Goal: Information Seeking & Learning: Find specific fact

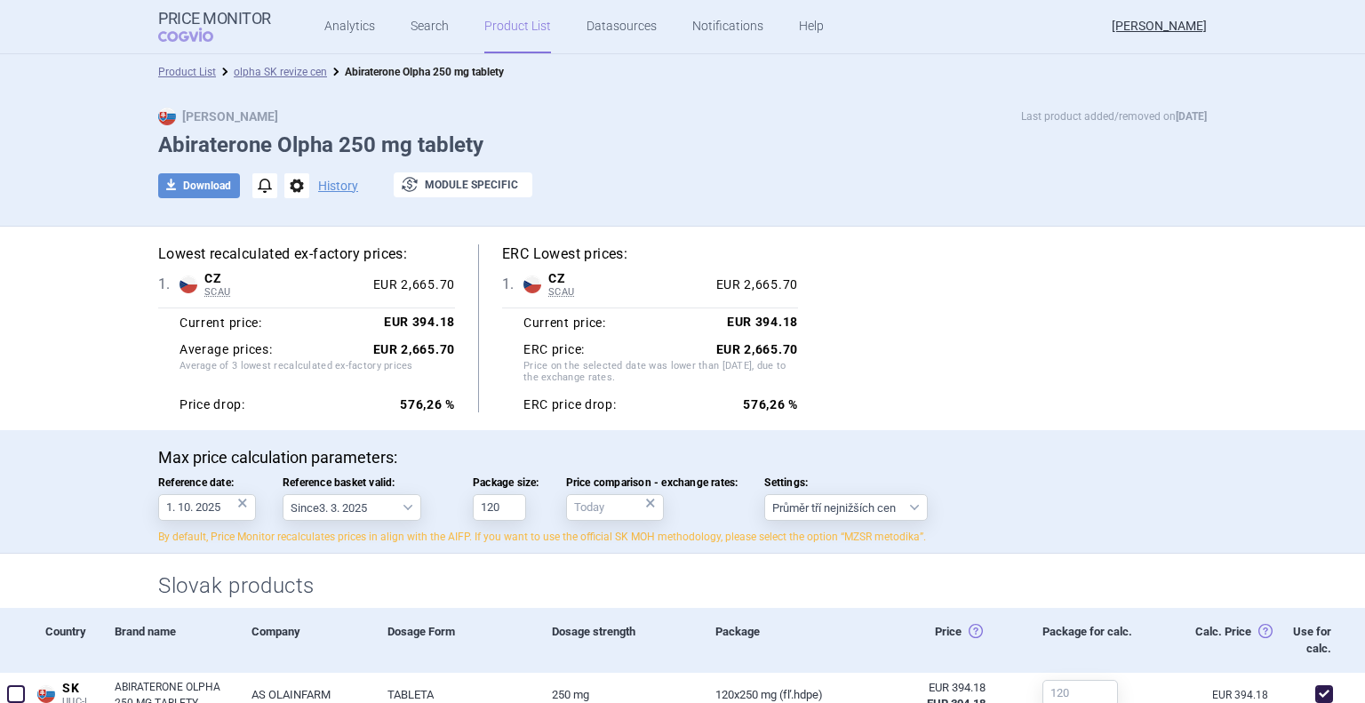
click at [526, 38] on link "Product List" at bounding box center [517, 26] width 67 height 53
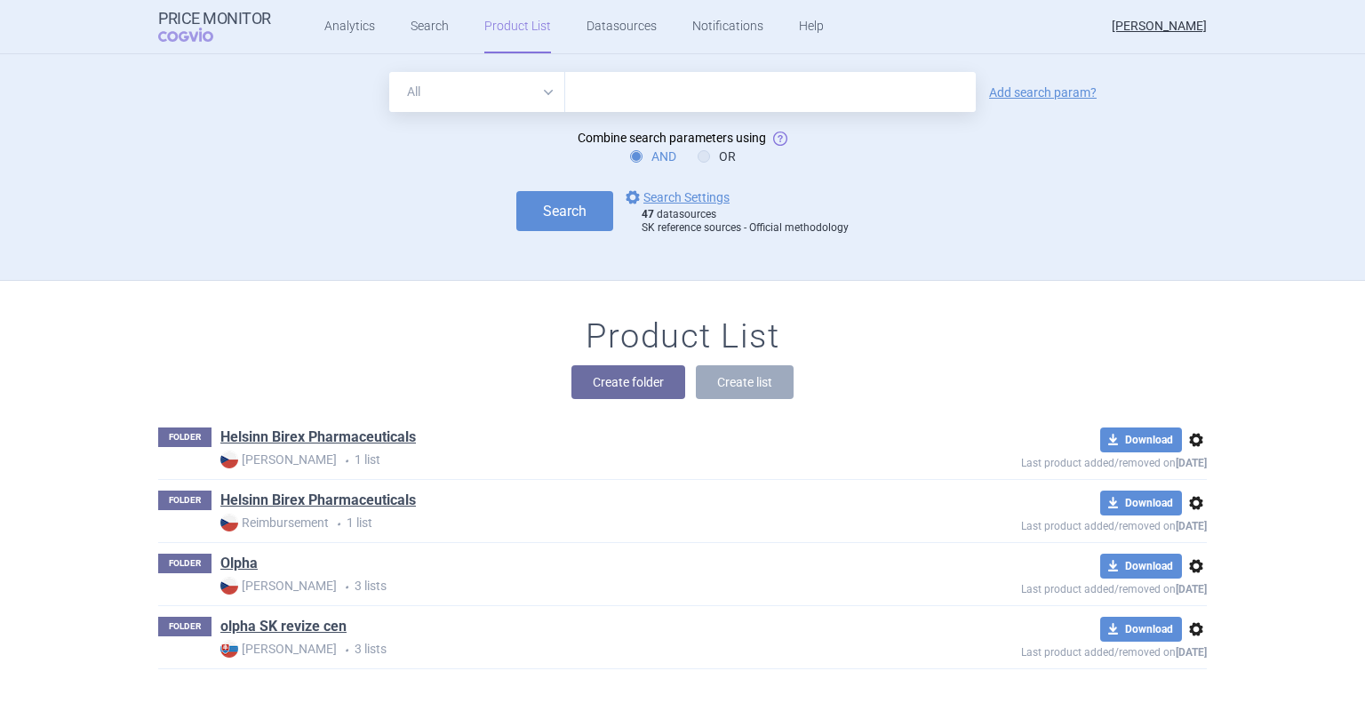
scroll to position [18, 0]
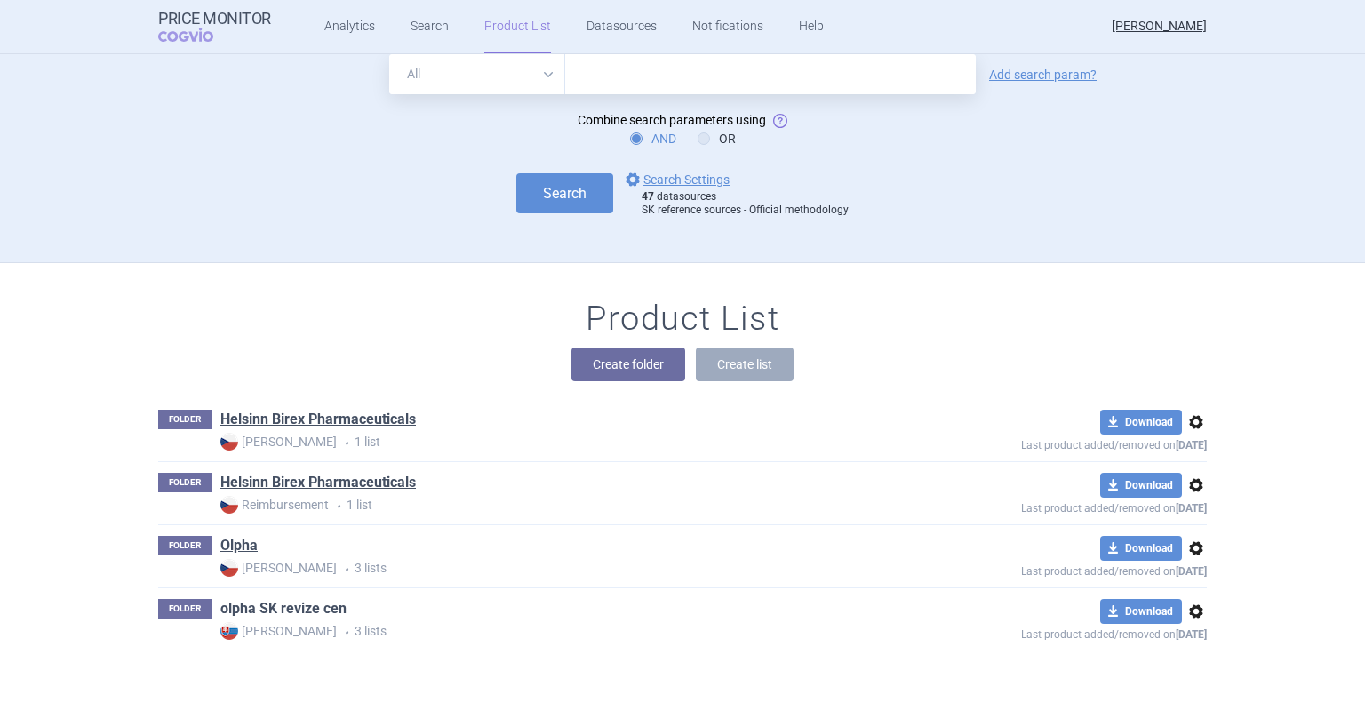
click at [288, 604] on link "olpha SK revize cen" at bounding box center [283, 609] width 126 height 20
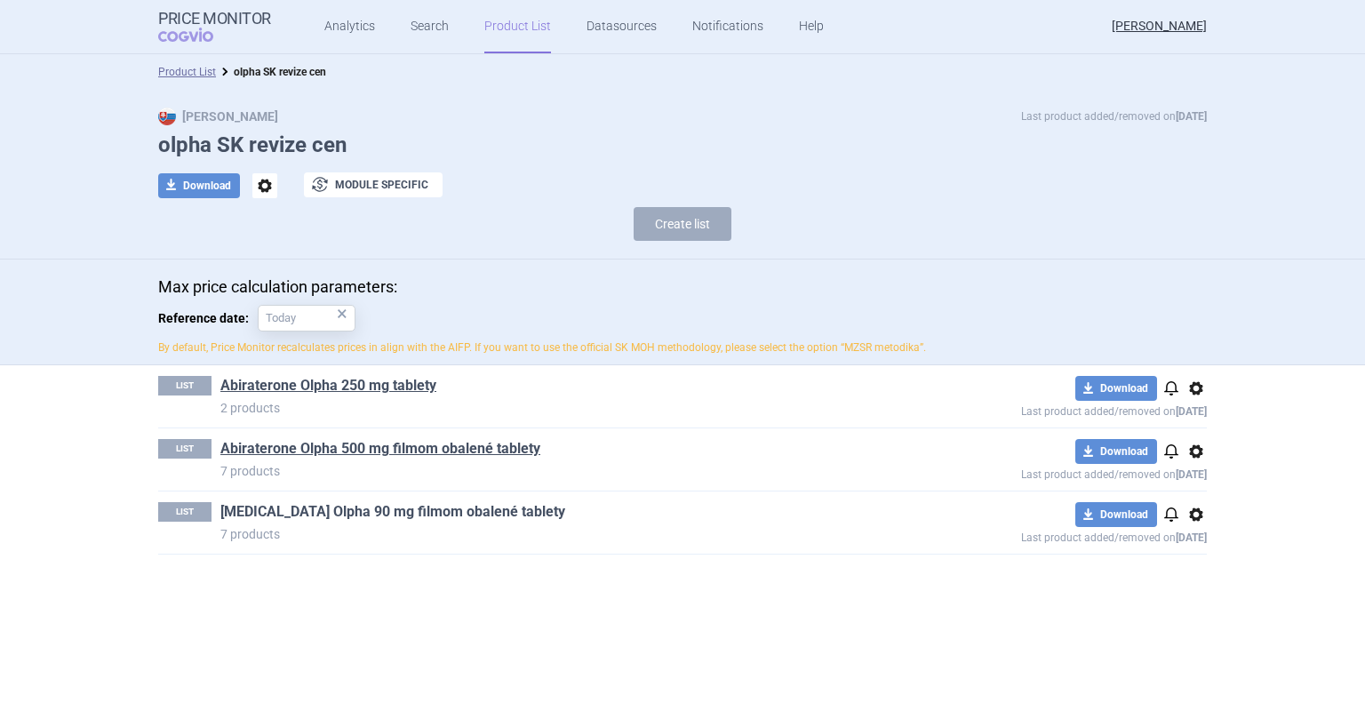
click at [284, 513] on link "[MEDICAL_DATA] Olpha 90 mg filmom obalené tablety" at bounding box center [392, 512] width 345 height 20
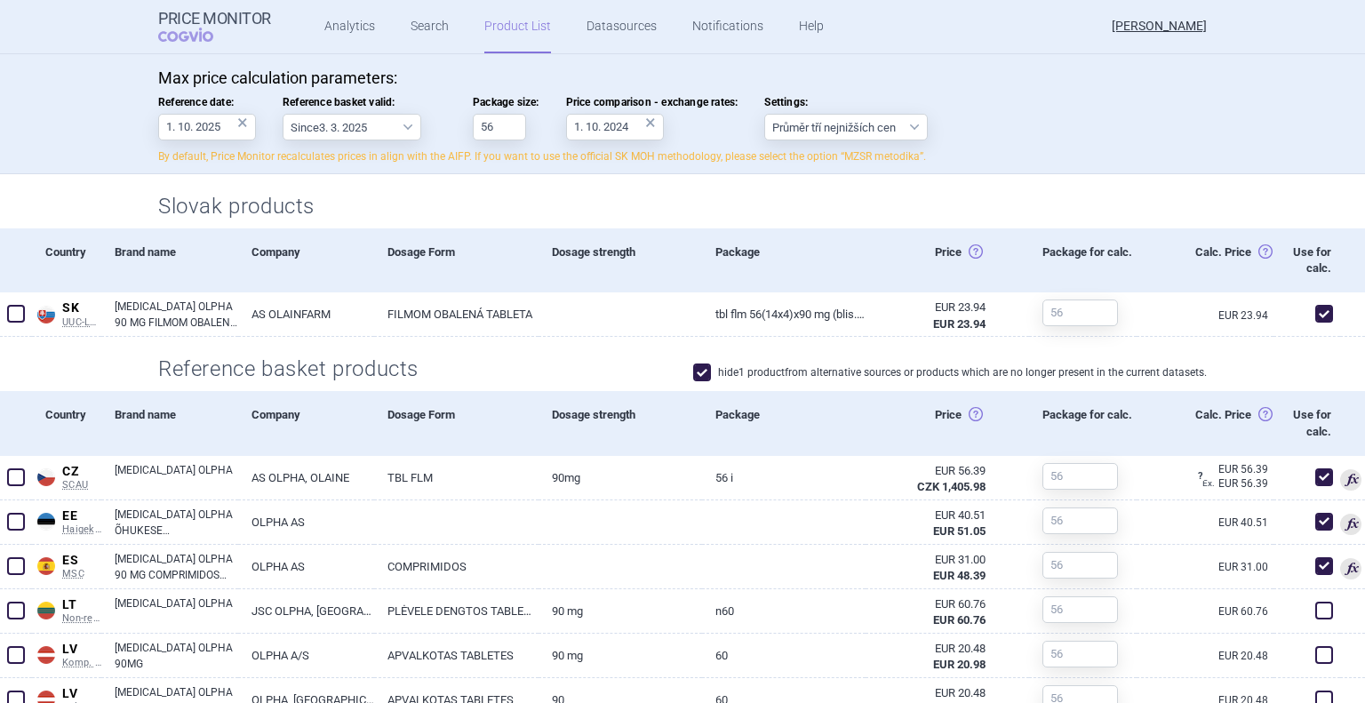
scroll to position [468, 0]
click at [422, 31] on link "Search" at bounding box center [430, 26] width 38 height 53
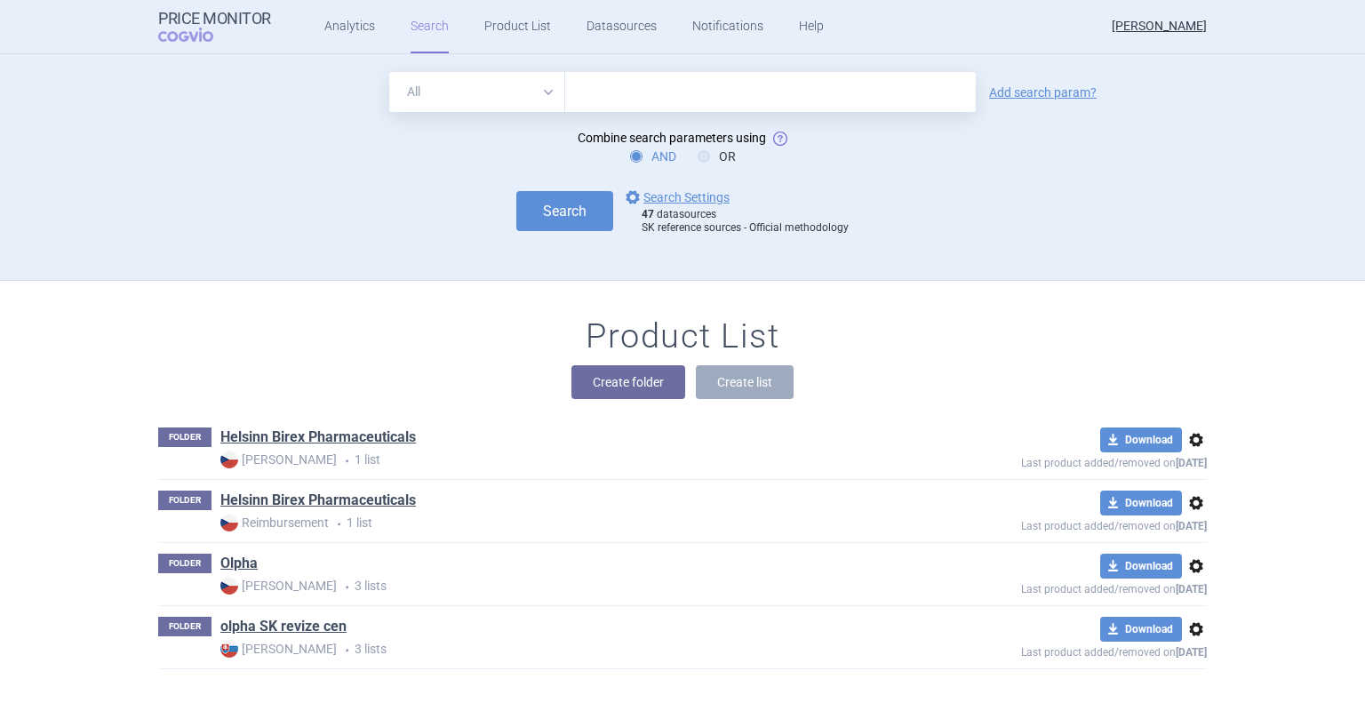
scroll to position [18, 0]
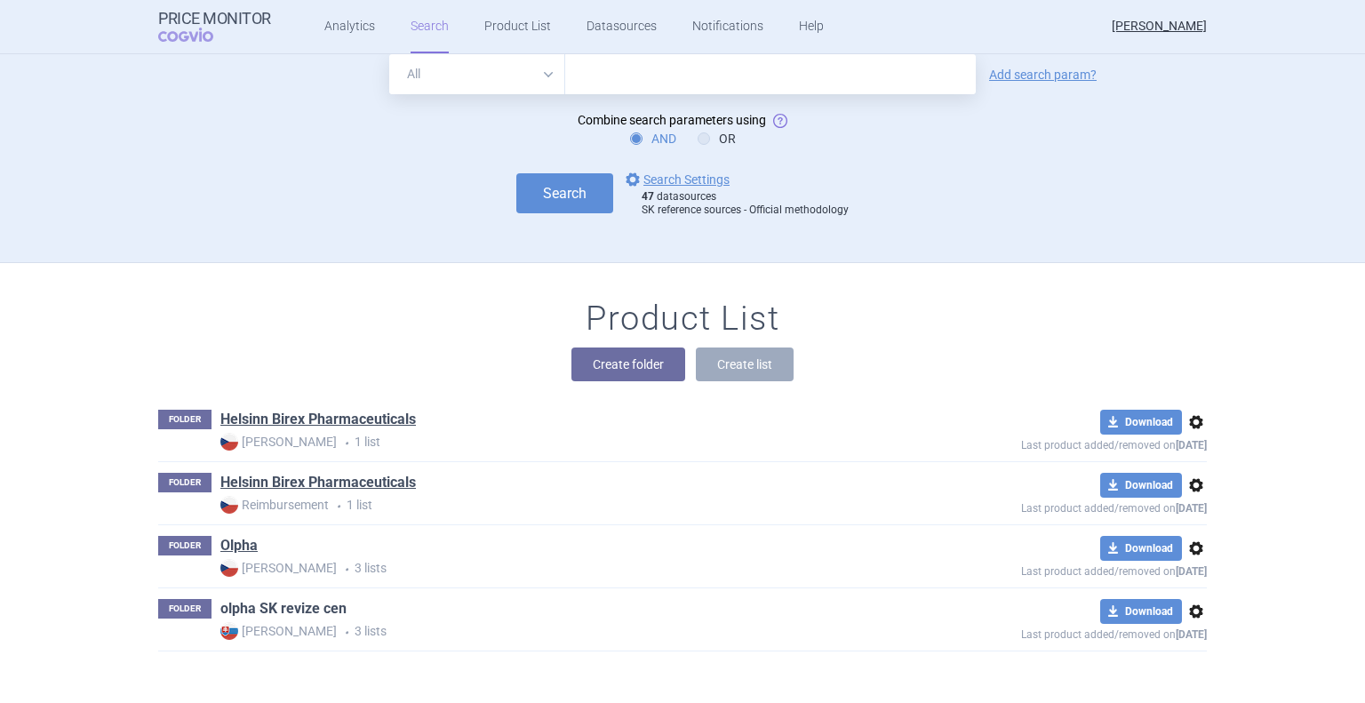
click at [267, 607] on link "olpha SK revize cen" at bounding box center [283, 609] width 126 height 20
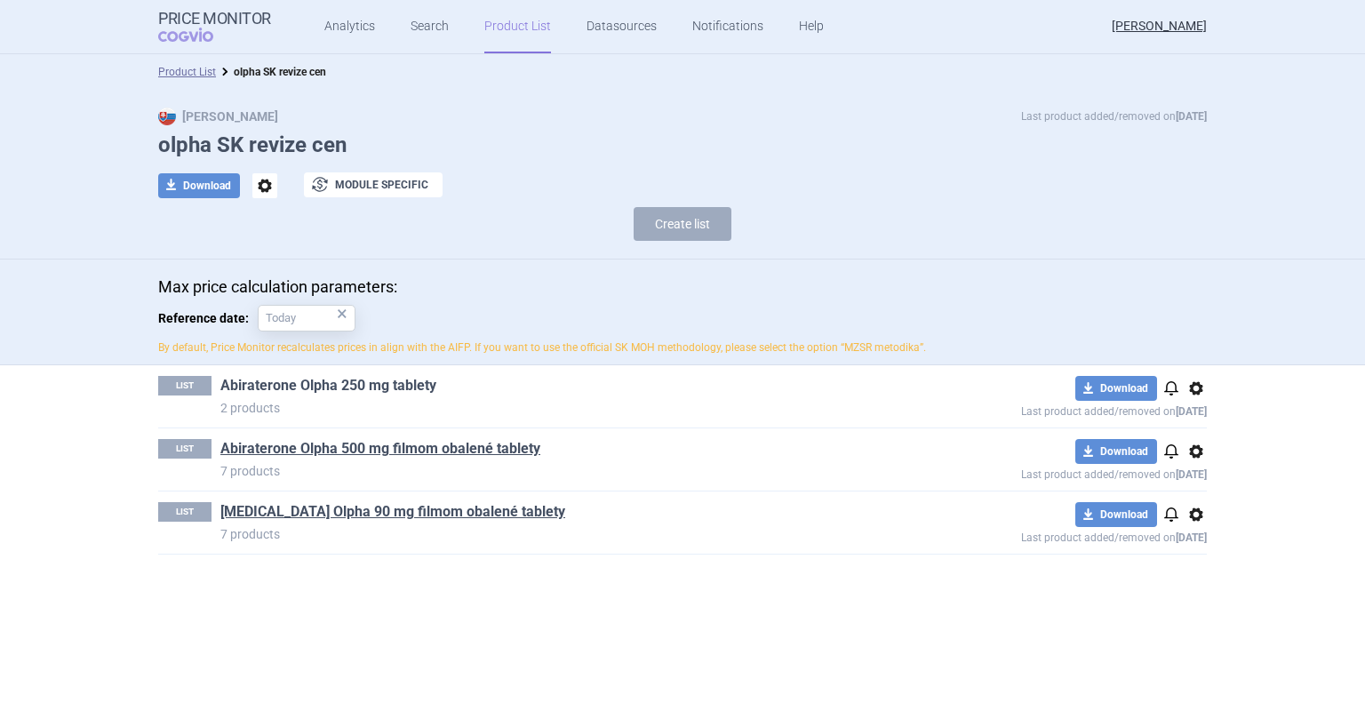
click at [300, 395] on link "Abiraterone Olpha 250 mg tablety" at bounding box center [328, 386] width 216 height 20
click at [418, 453] on link "Abiraterone Olpha 500 mg filmom obalené tablety" at bounding box center [380, 449] width 320 height 20
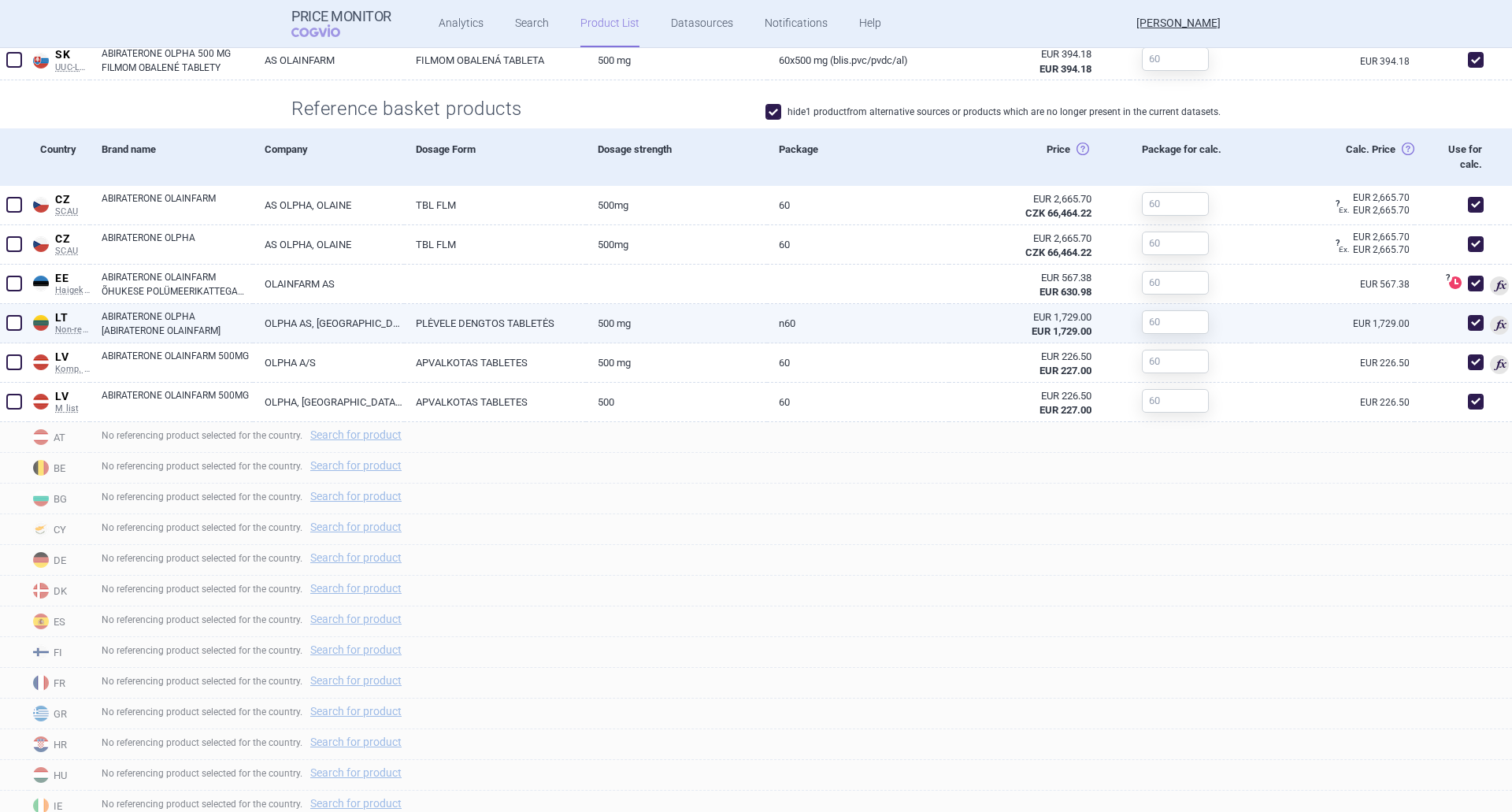
scroll to position [552, 0]
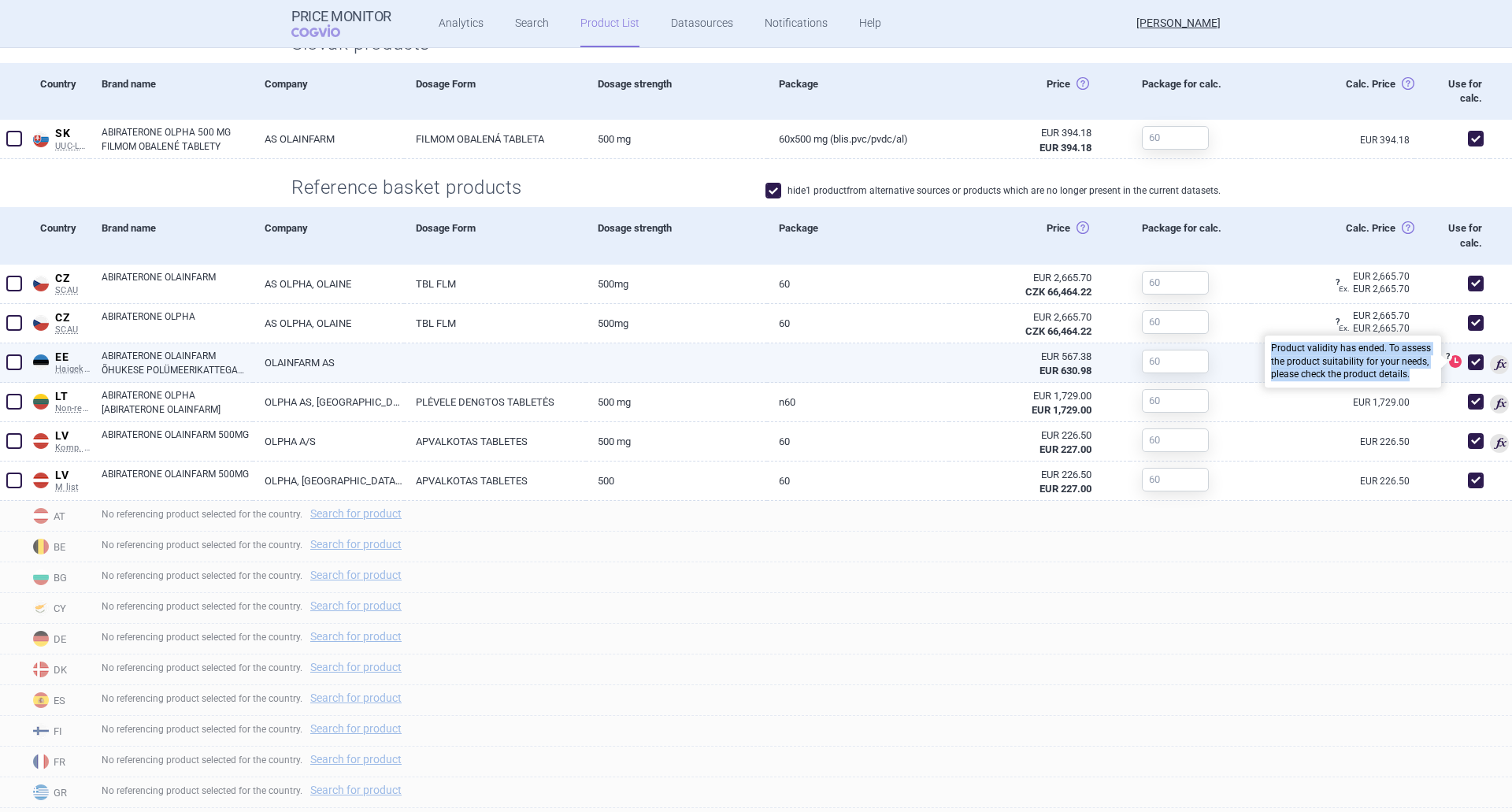
drag, startPoint x: 1258, startPoint y: 346, endPoint x: 1403, endPoint y: 379, distance: 148.7
click at [1209, 379] on div "Product validity has ended. To assess the product suitability for your needs, p…" at bounding box center [1353, 362] width 176 height 52
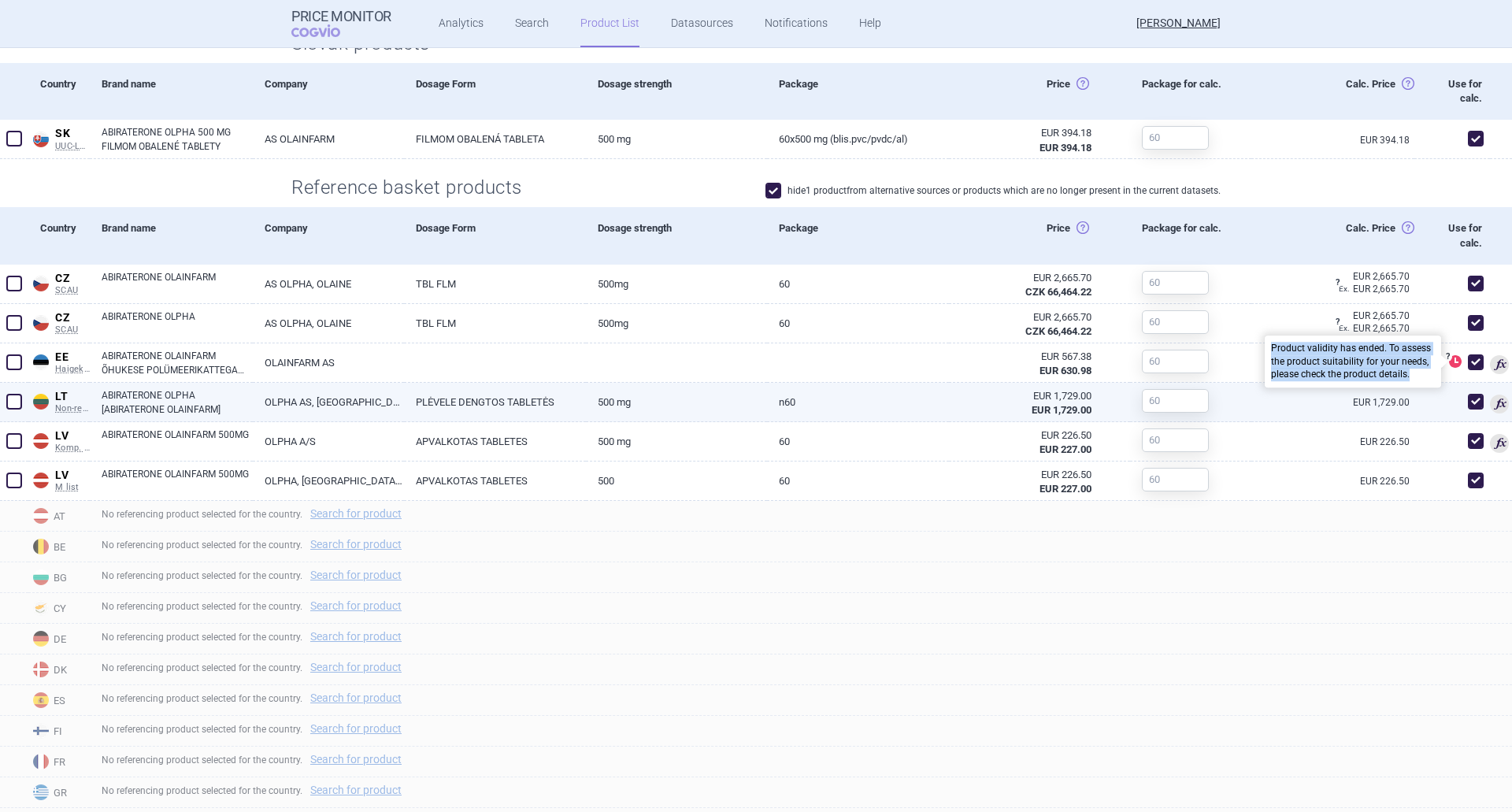
copy div "Product validity has ended. To assess the product suitability for your needs, p…"
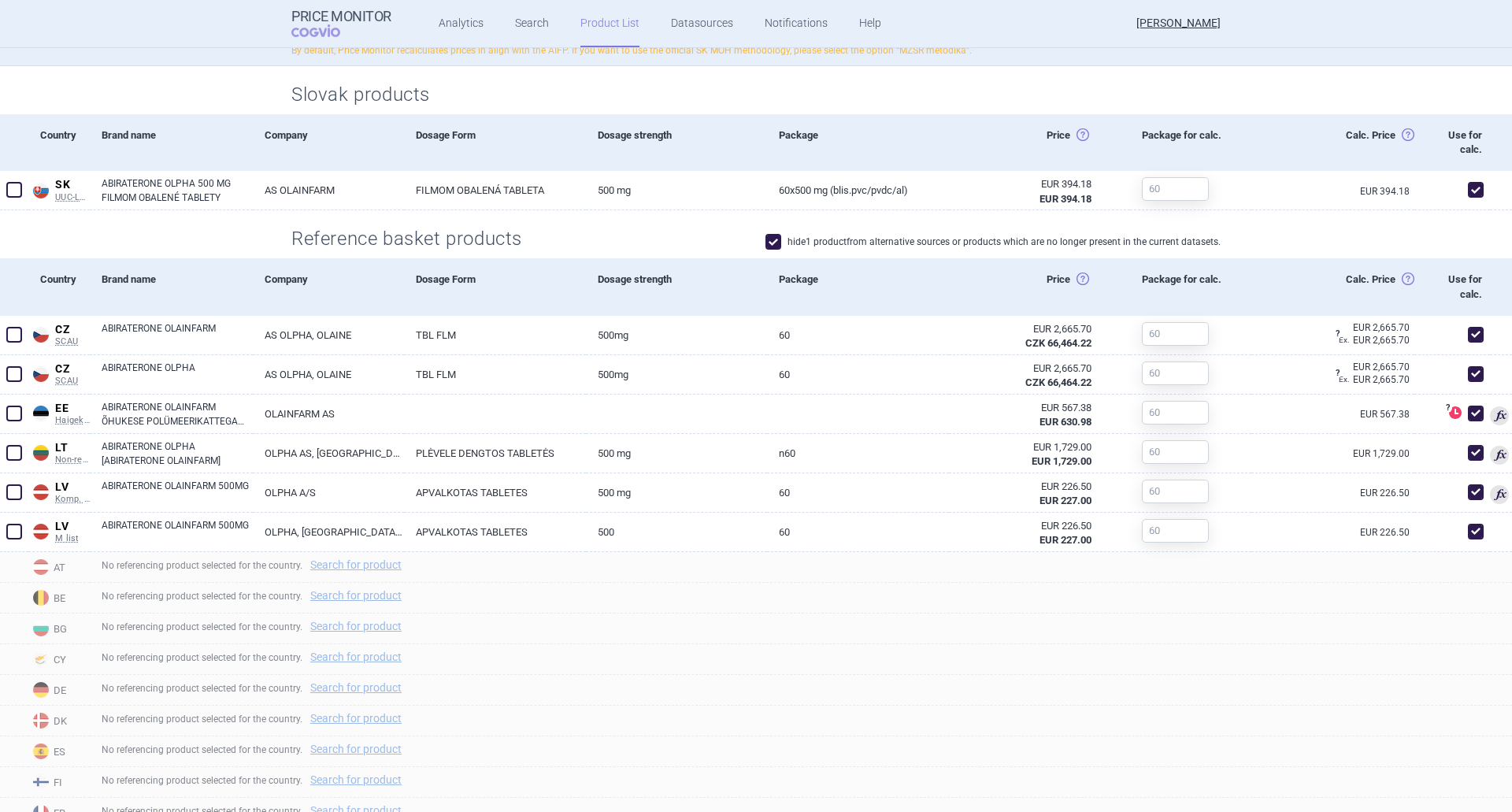
scroll to position [473, 0]
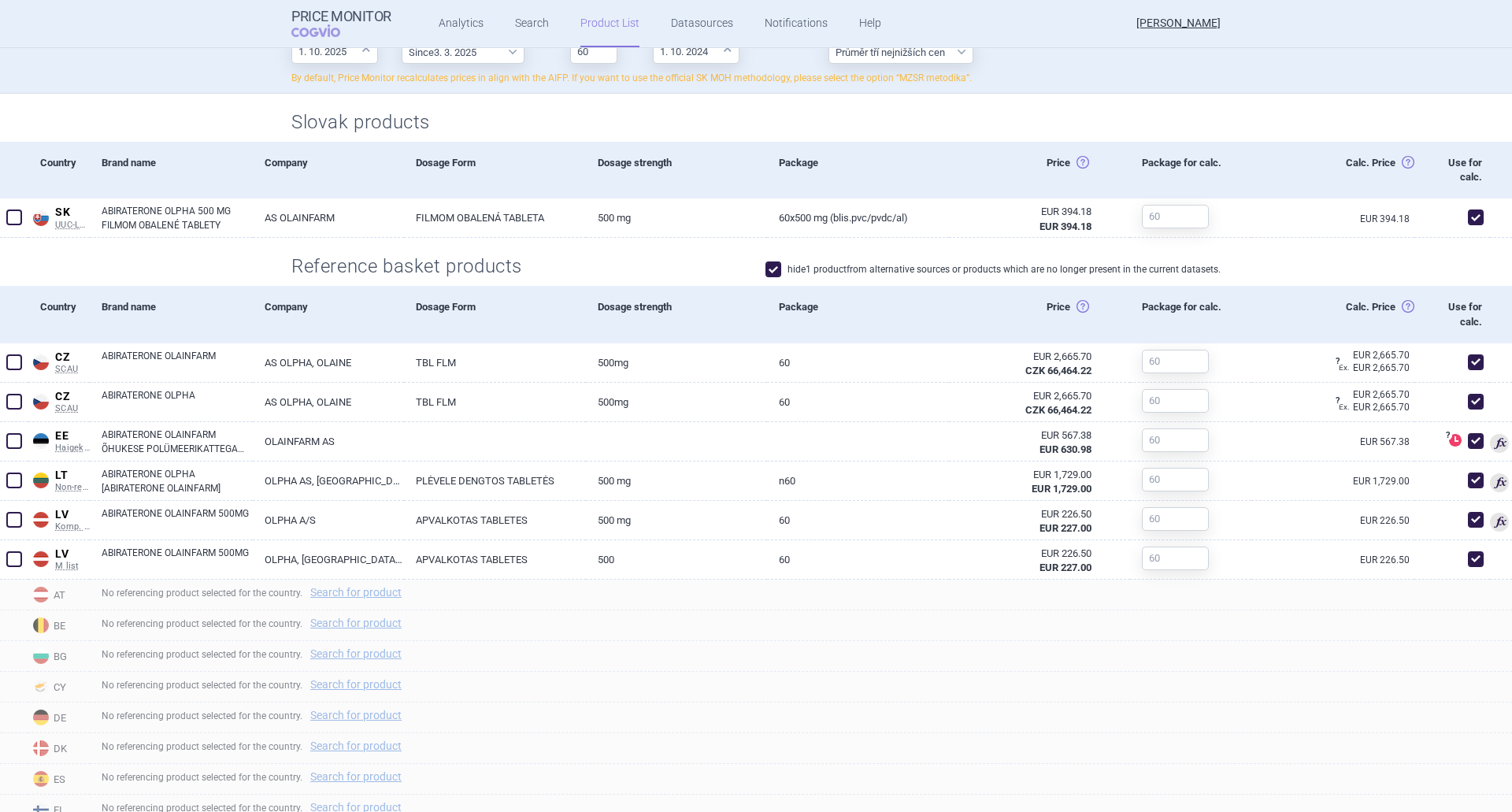
click at [611, 19] on link "Product List" at bounding box center [609, 23] width 59 height 47
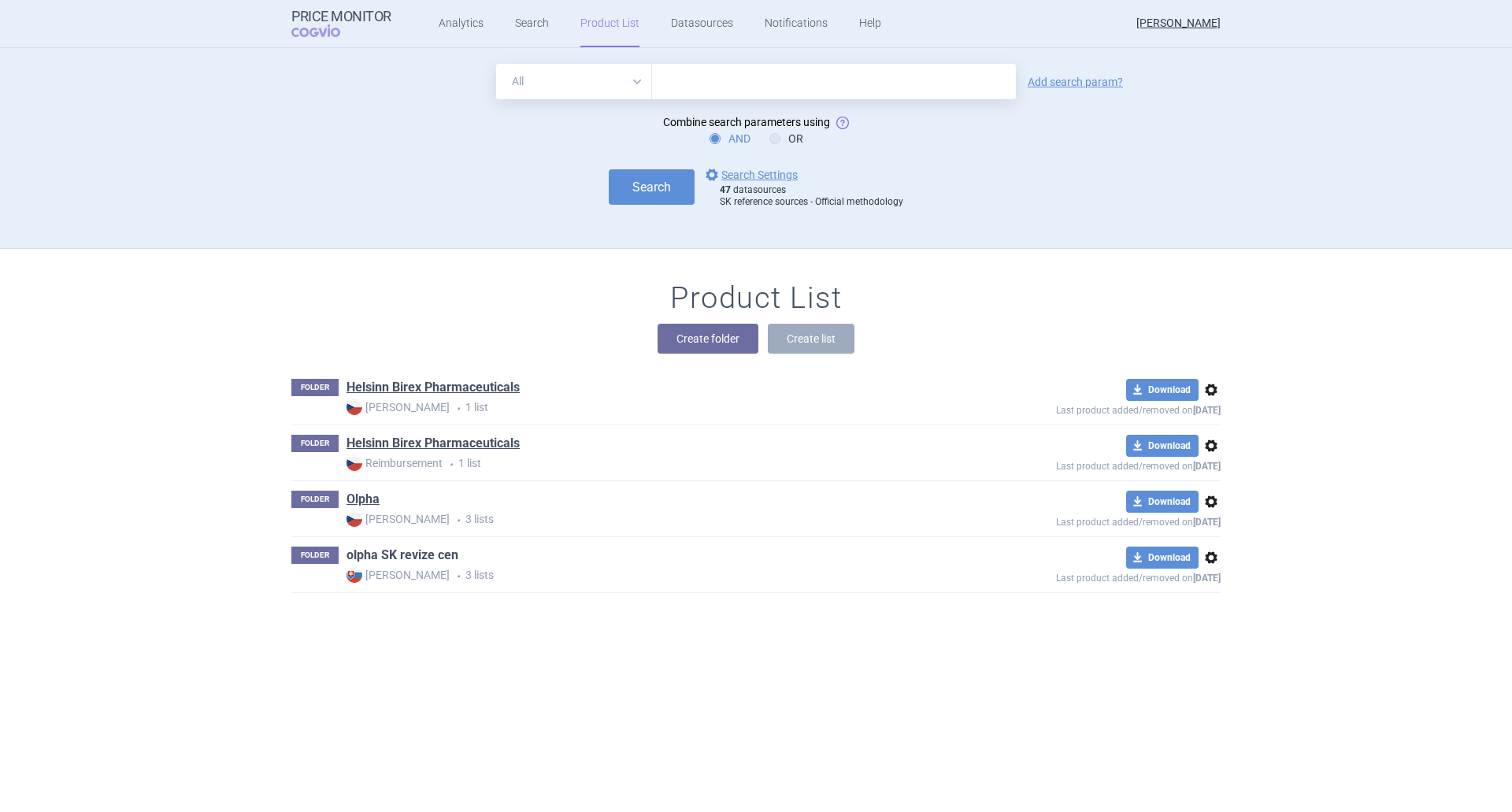
click at [378, 561] on link "olpha SK revize cen" at bounding box center [402, 555] width 112 height 18
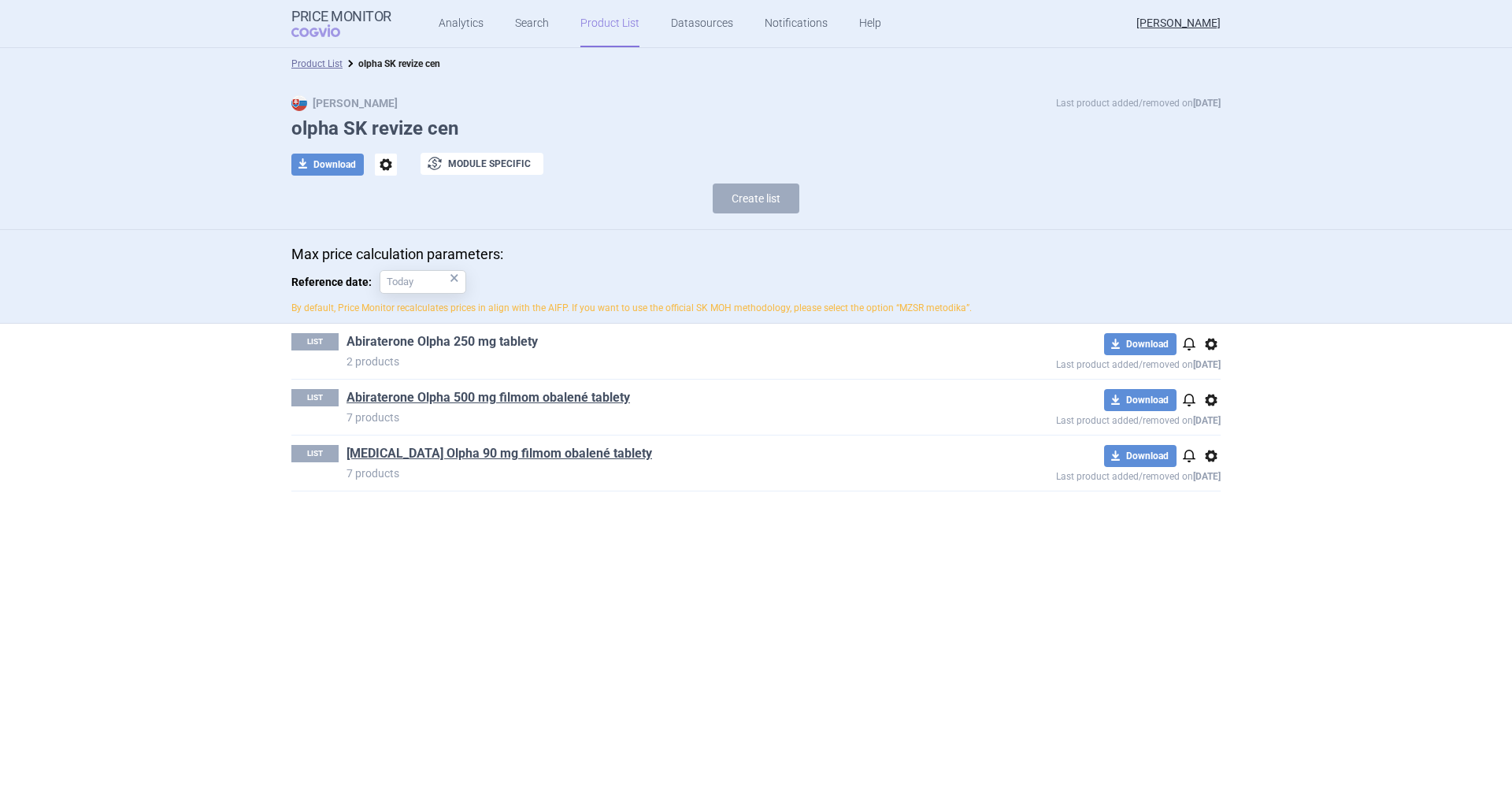
click at [430, 349] on link "Abiraterone Olpha 250 mg tablety" at bounding box center [442, 342] width 191 height 18
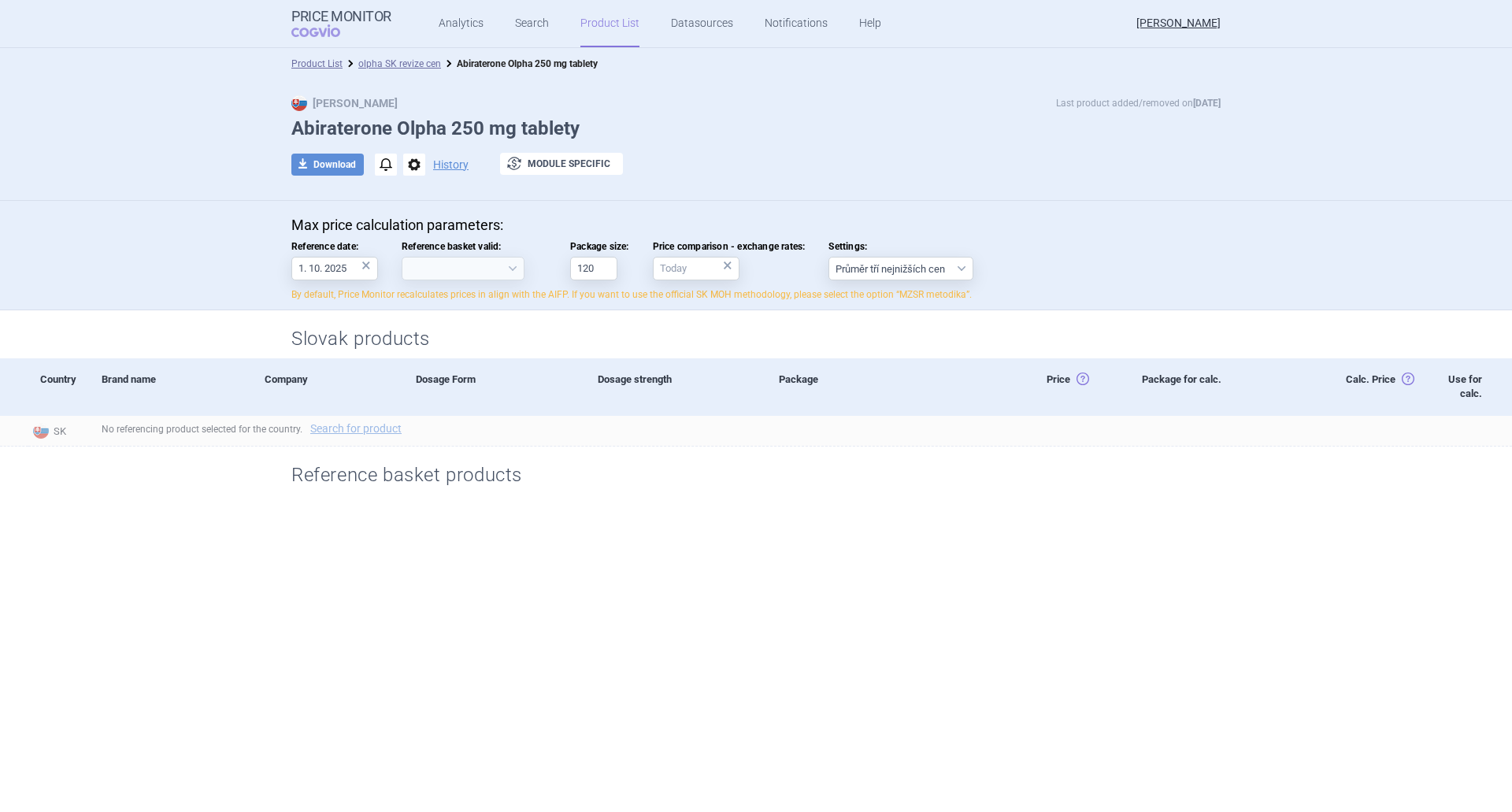
select select "[DATE]"
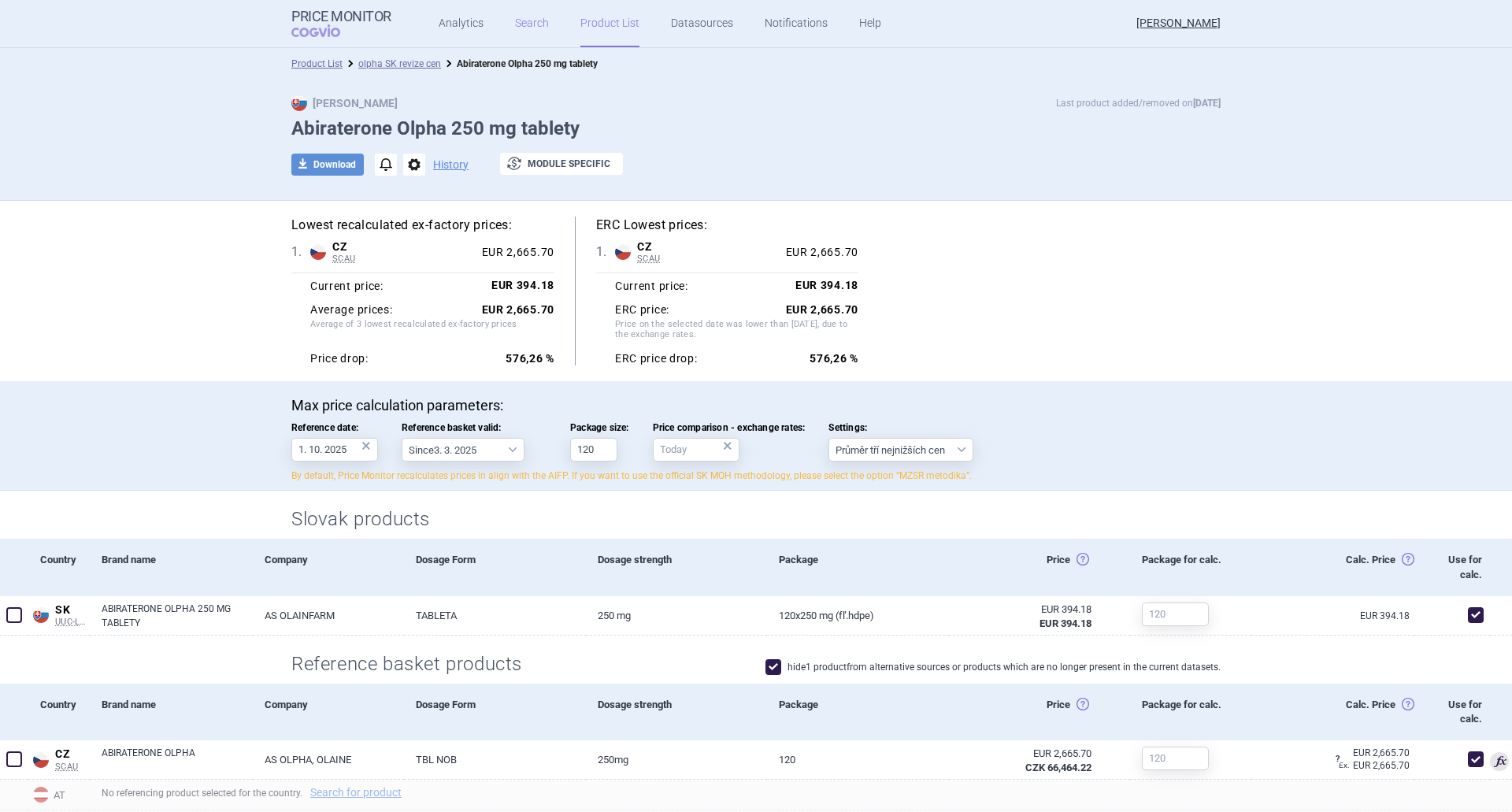
click at [521, 21] on link "Search" at bounding box center [531, 23] width 34 height 47
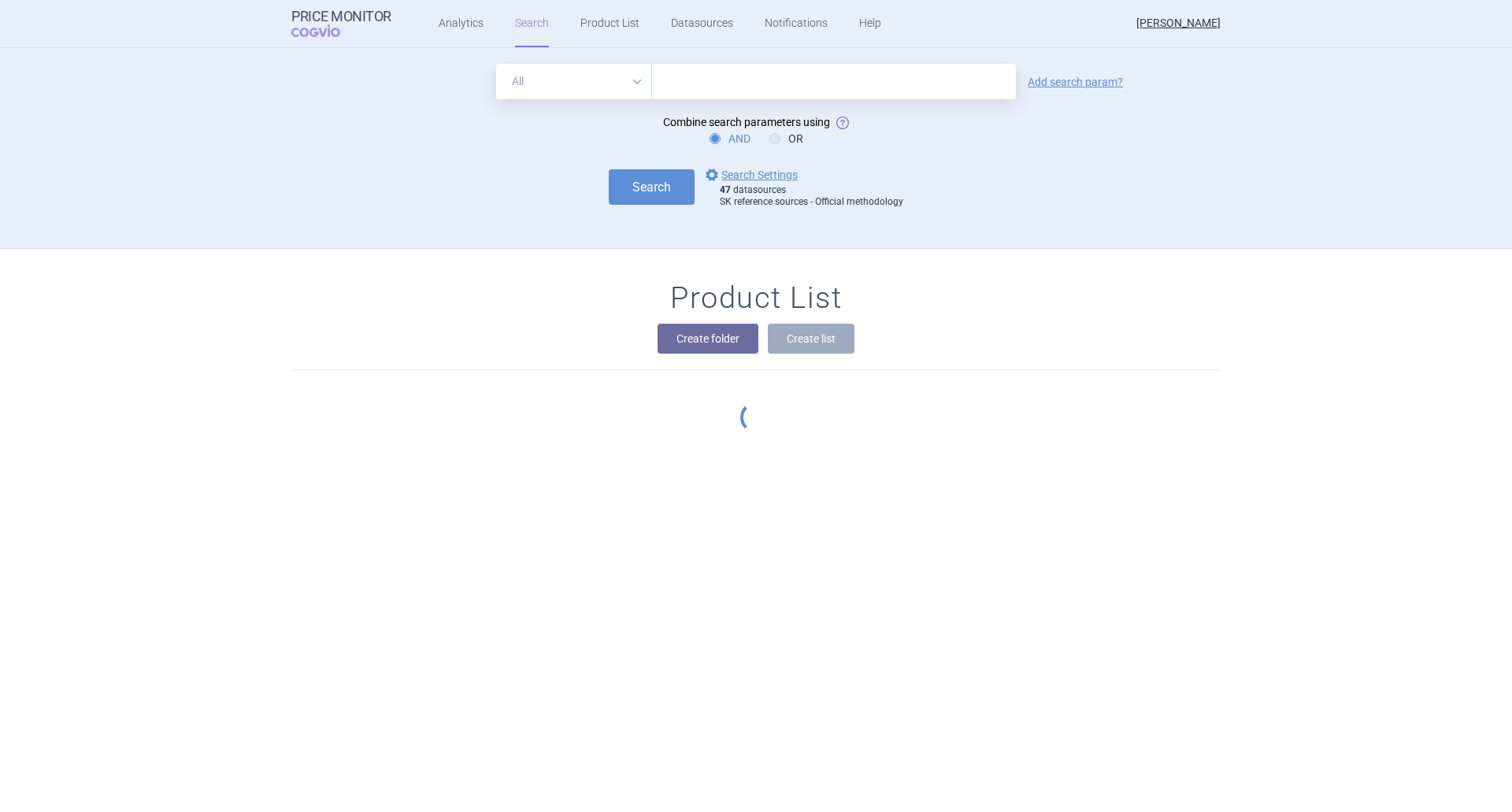
click at [675, 89] on input "text" at bounding box center [834, 81] width 364 height 35
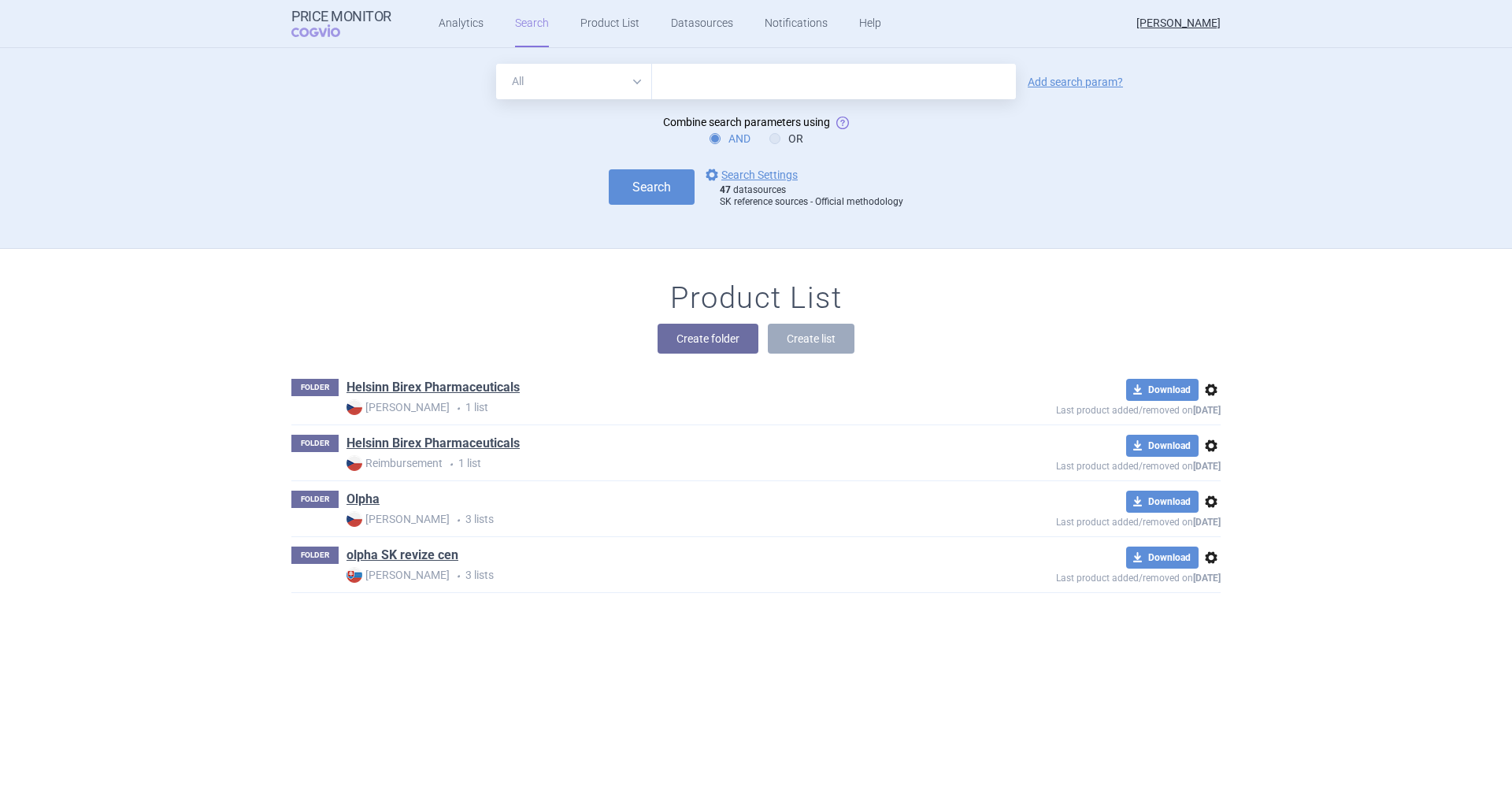
type input "L02BX03"
click at [647, 195] on button "Search" at bounding box center [651, 187] width 86 height 35
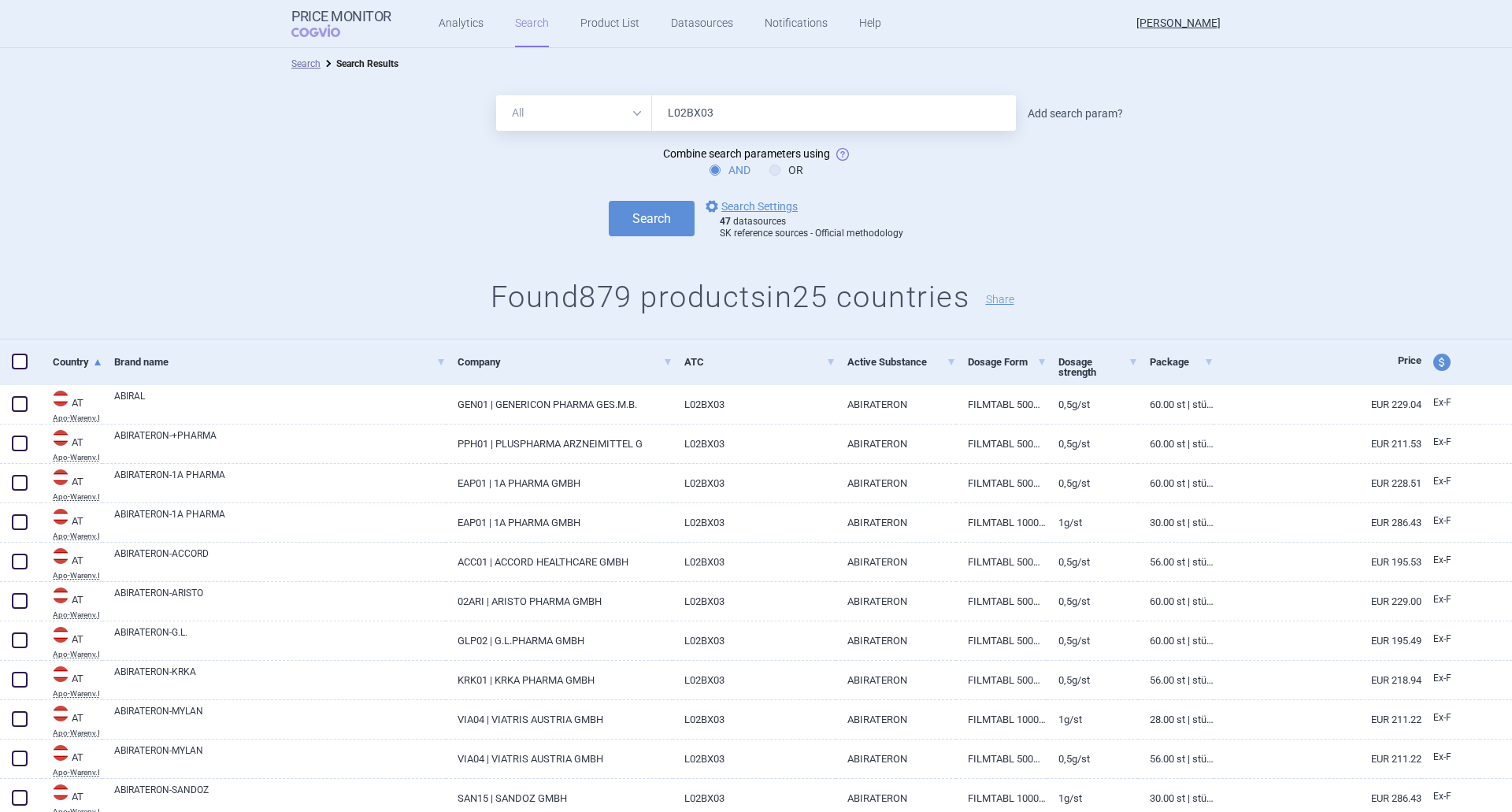
click at [1058, 108] on link "Add search param?" at bounding box center [1075, 113] width 96 height 11
select select "brandName"
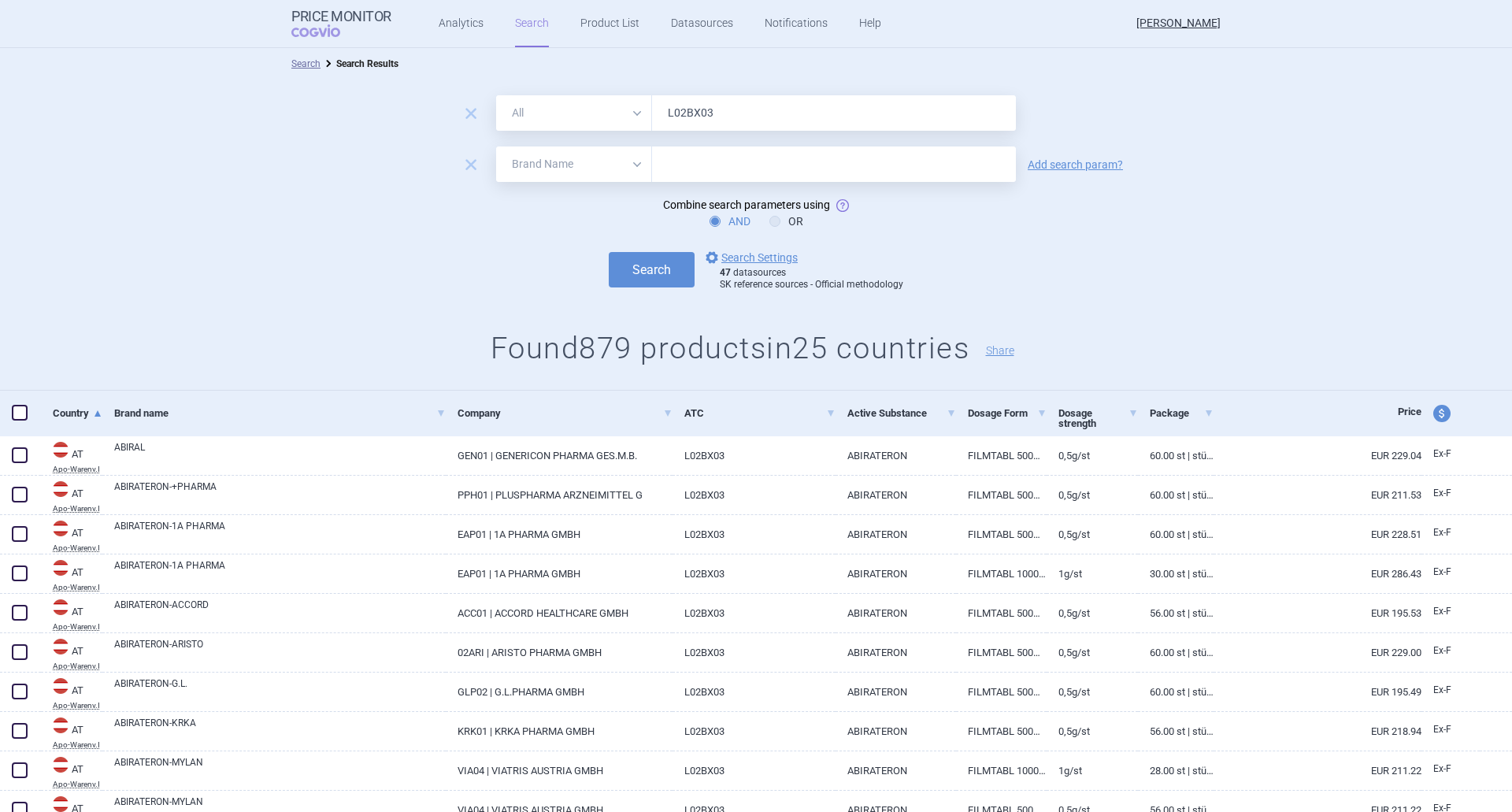
click at [772, 166] on input "text" at bounding box center [834, 164] width 364 height 35
click at [661, 275] on button "Search" at bounding box center [651, 269] width 86 height 35
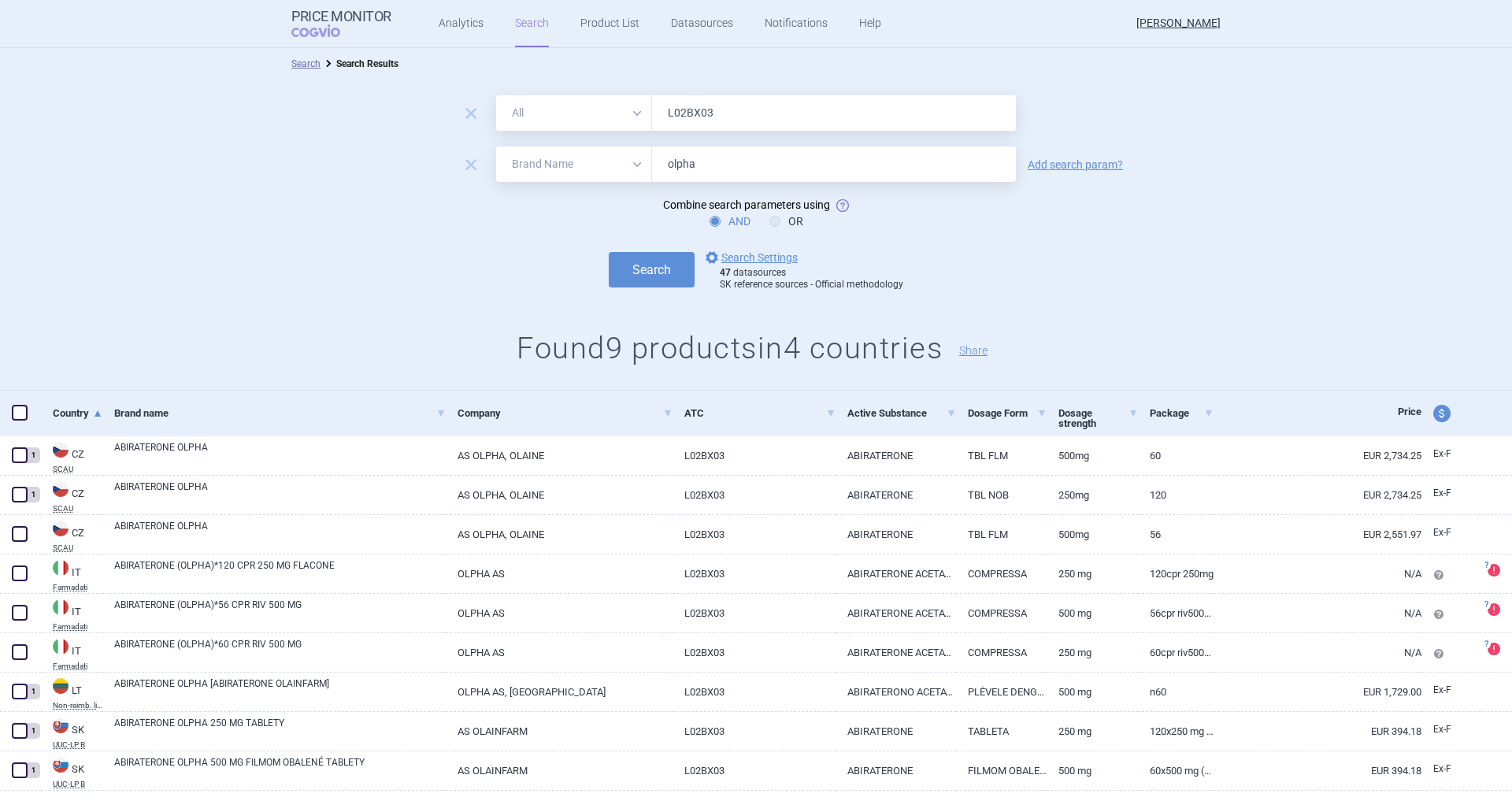
drag, startPoint x: 719, startPoint y: 169, endPoint x: 671, endPoint y: 164, distance: 48.3
click at [671, 164] on input "olpha" at bounding box center [834, 164] width 364 height 35
type input "olainfarm"
click at [655, 251] on button "Search" at bounding box center [651, 269] width 86 height 35
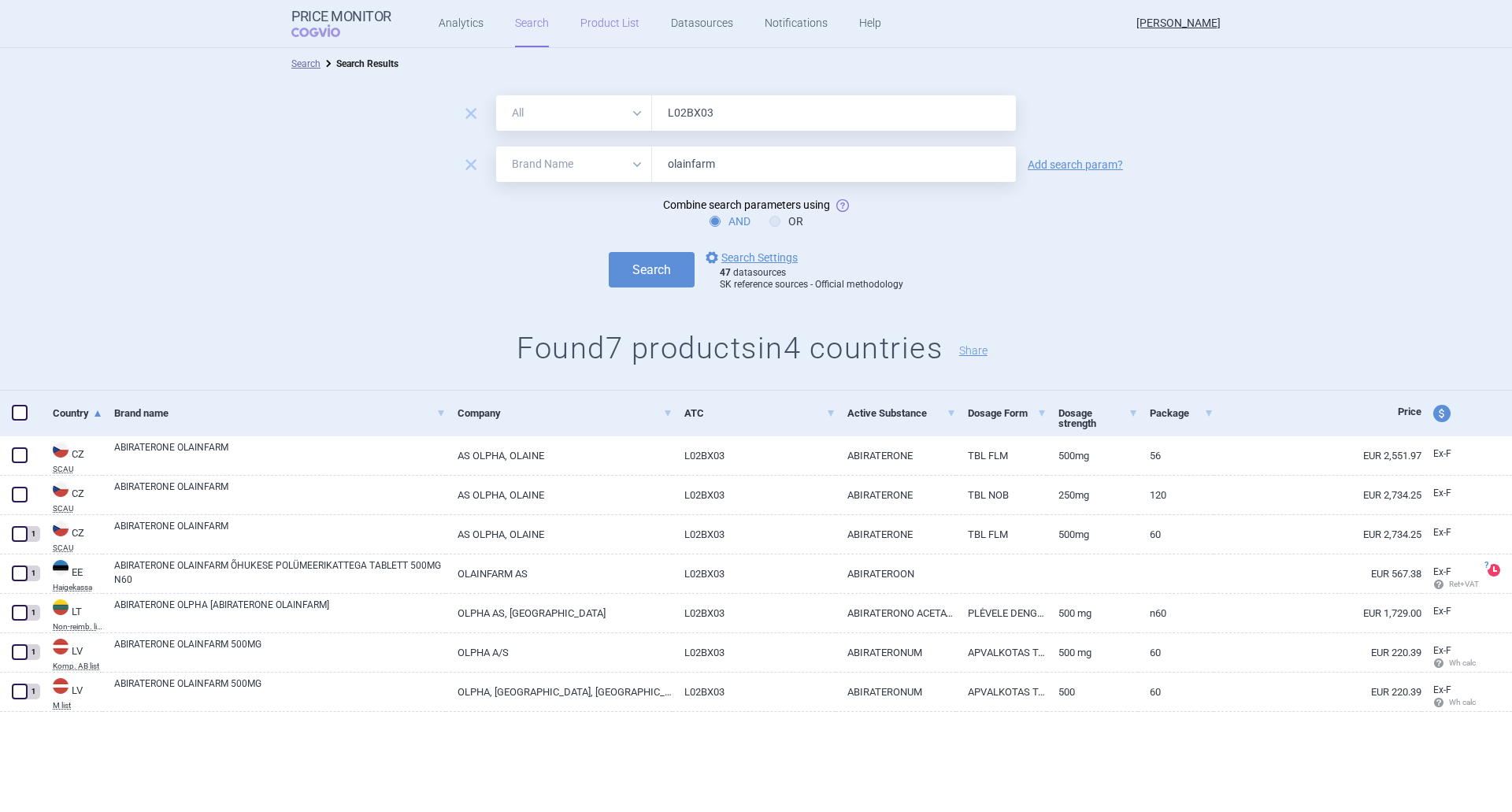
click at [607, 23] on link "Product List" at bounding box center [609, 23] width 59 height 47
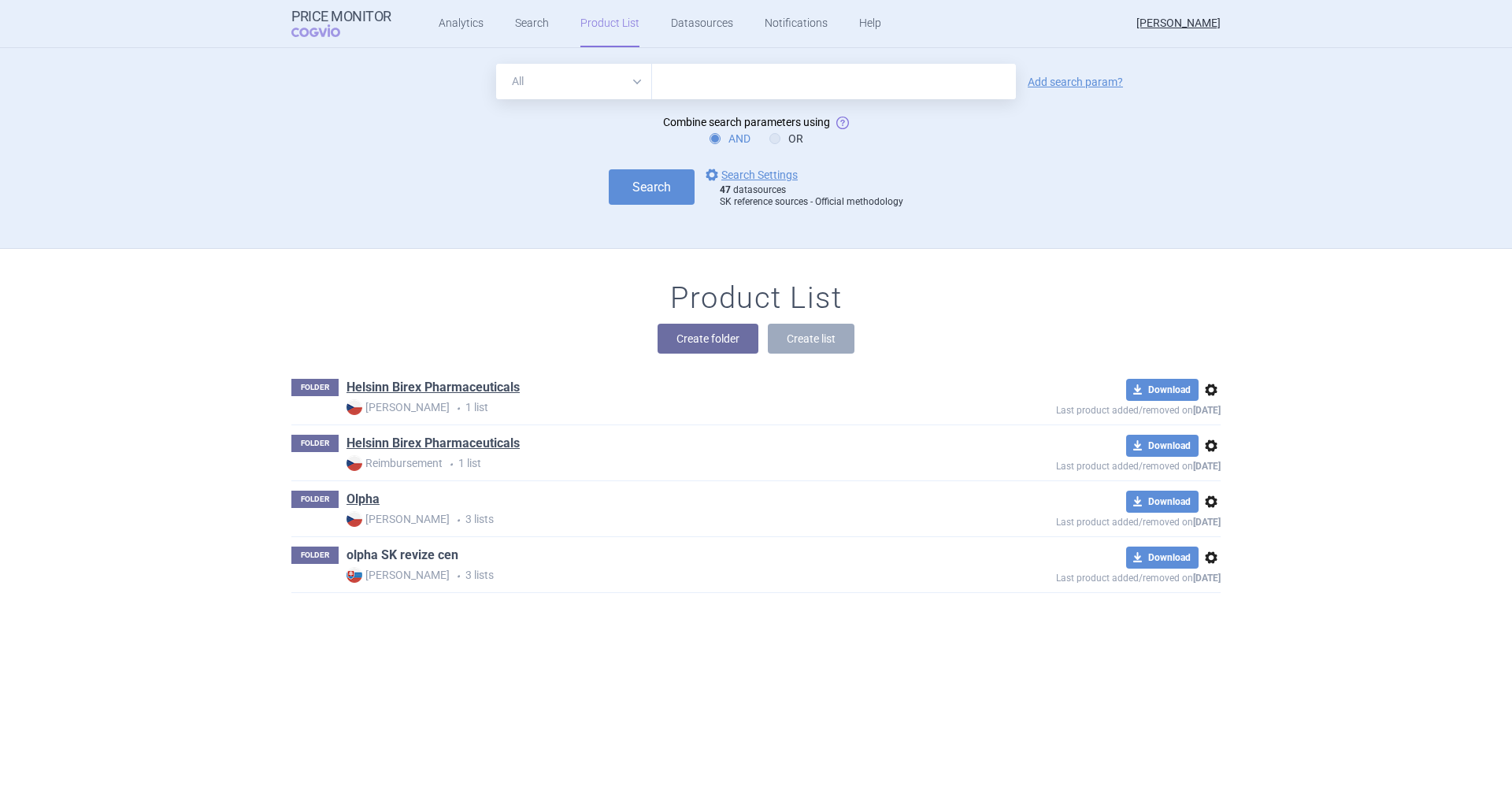
click at [432, 557] on link "olpha SK revize cen" at bounding box center [402, 555] width 112 height 18
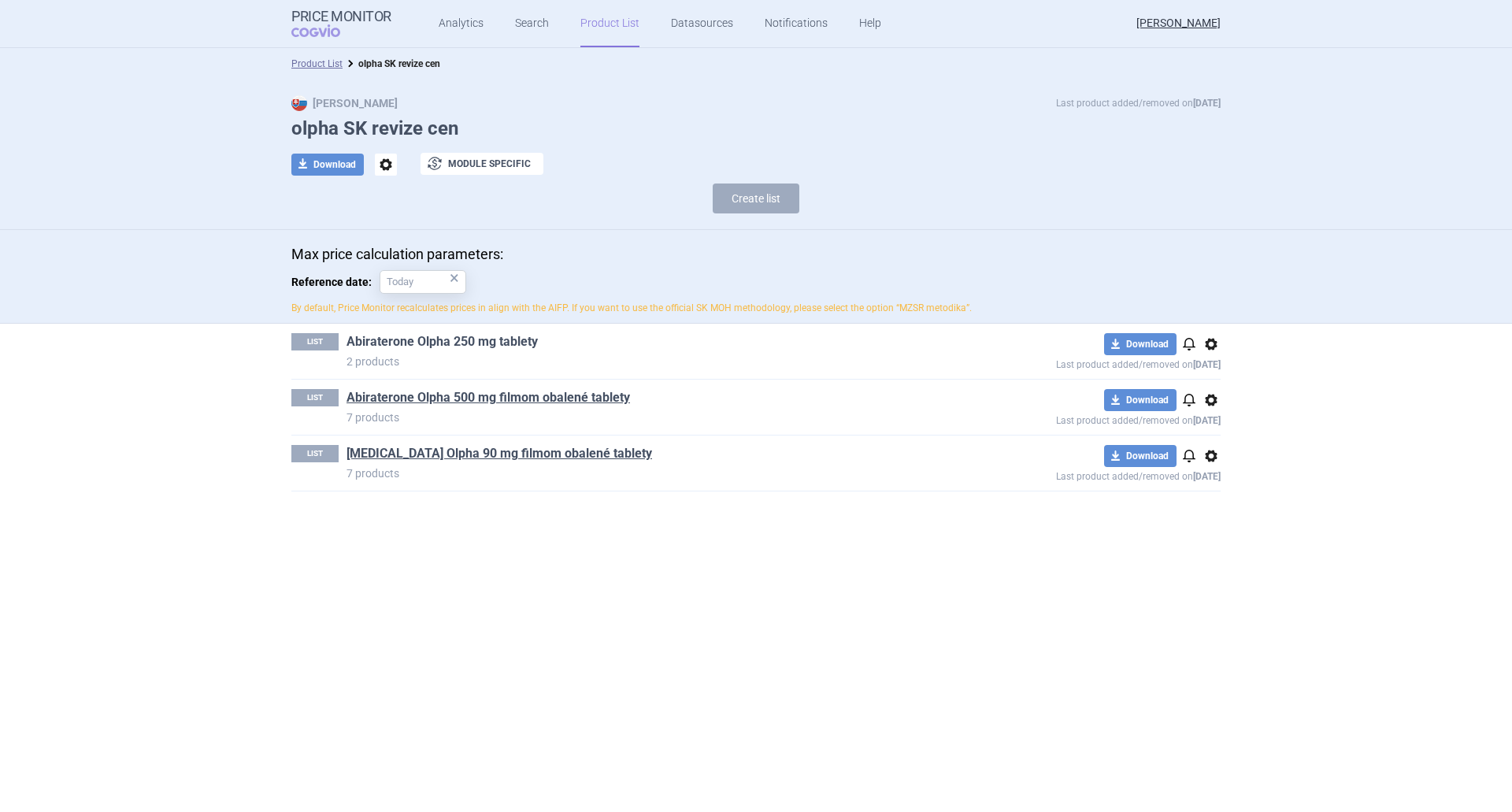
click at [461, 340] on link "Abiraterone Olpha 250 mg tablety" at bounding box center [442, 342] width 191 height 18
click at [532, 29] on link "Search" at bounding box center [531, 23] width 34 height 47
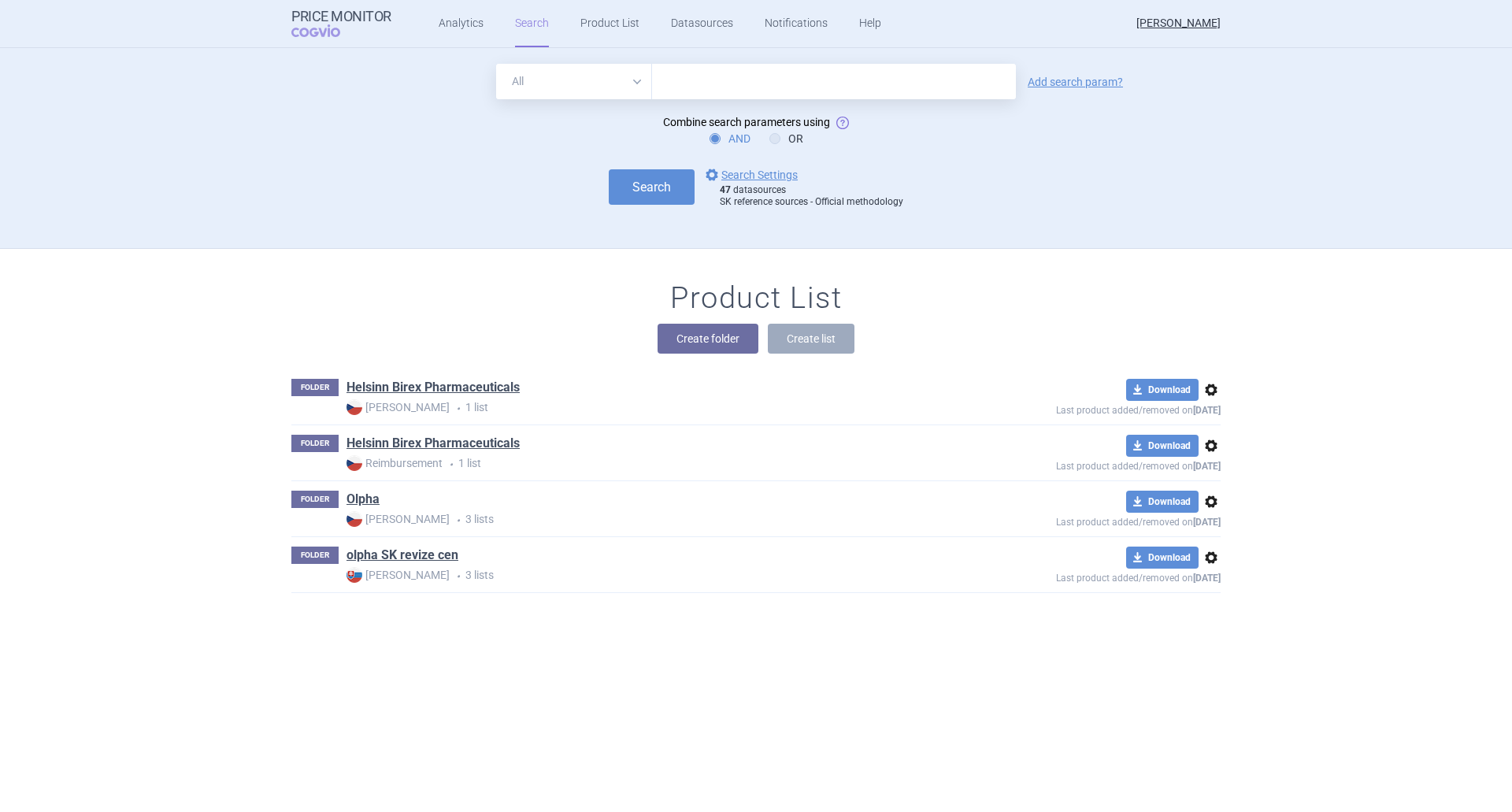
click at [674, 96] on input "text" at bounding box center [834, 81] width 364 height 35
type input "L02BX03"
click at [624, 172] on button "Search" at bounding box center [651, 187] width 86 height 35
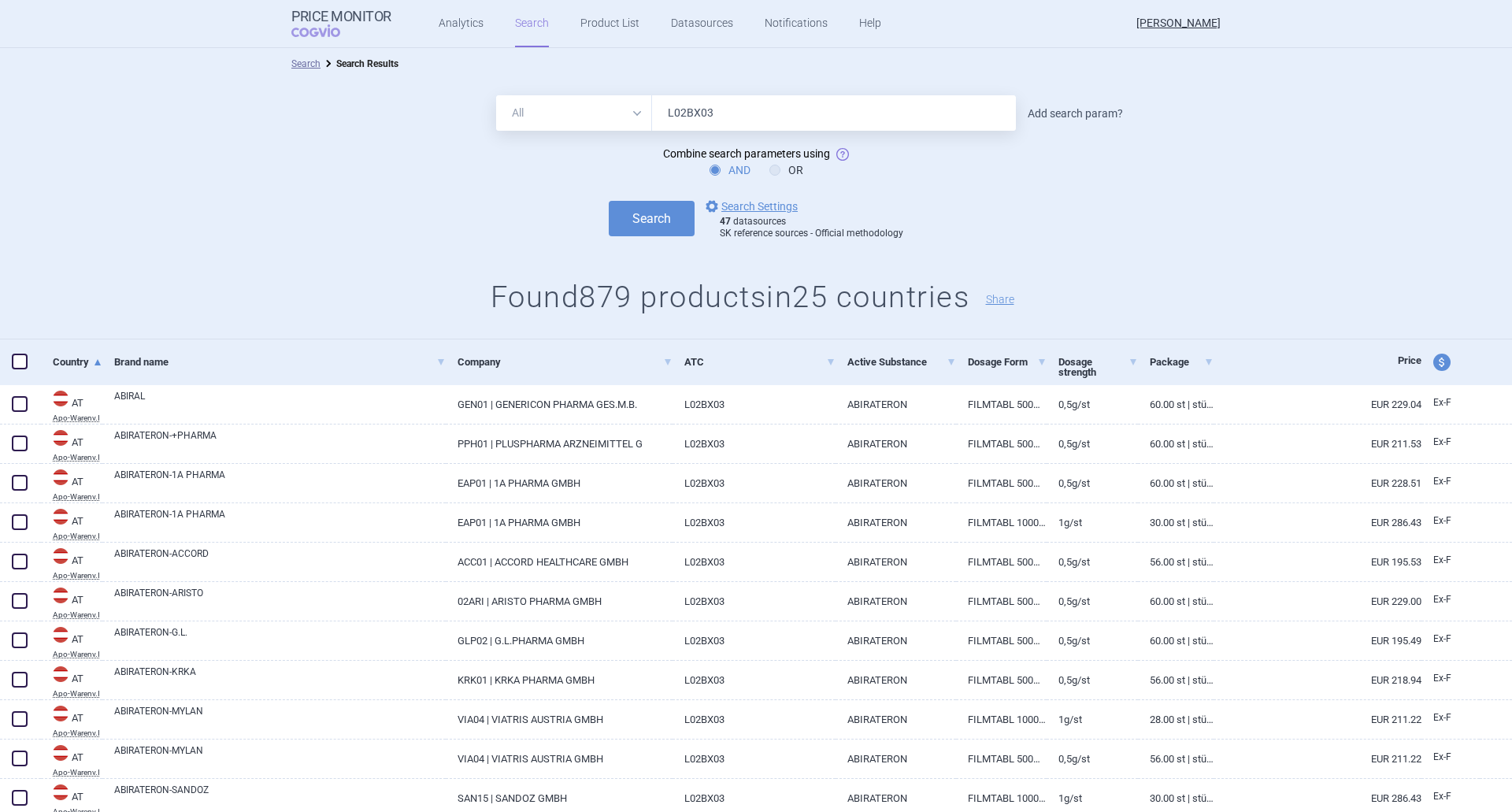
click at [1077, 116] on link "Add search param?" at bounding box center [1075, 113] width 96 height 11
select select "brandName"
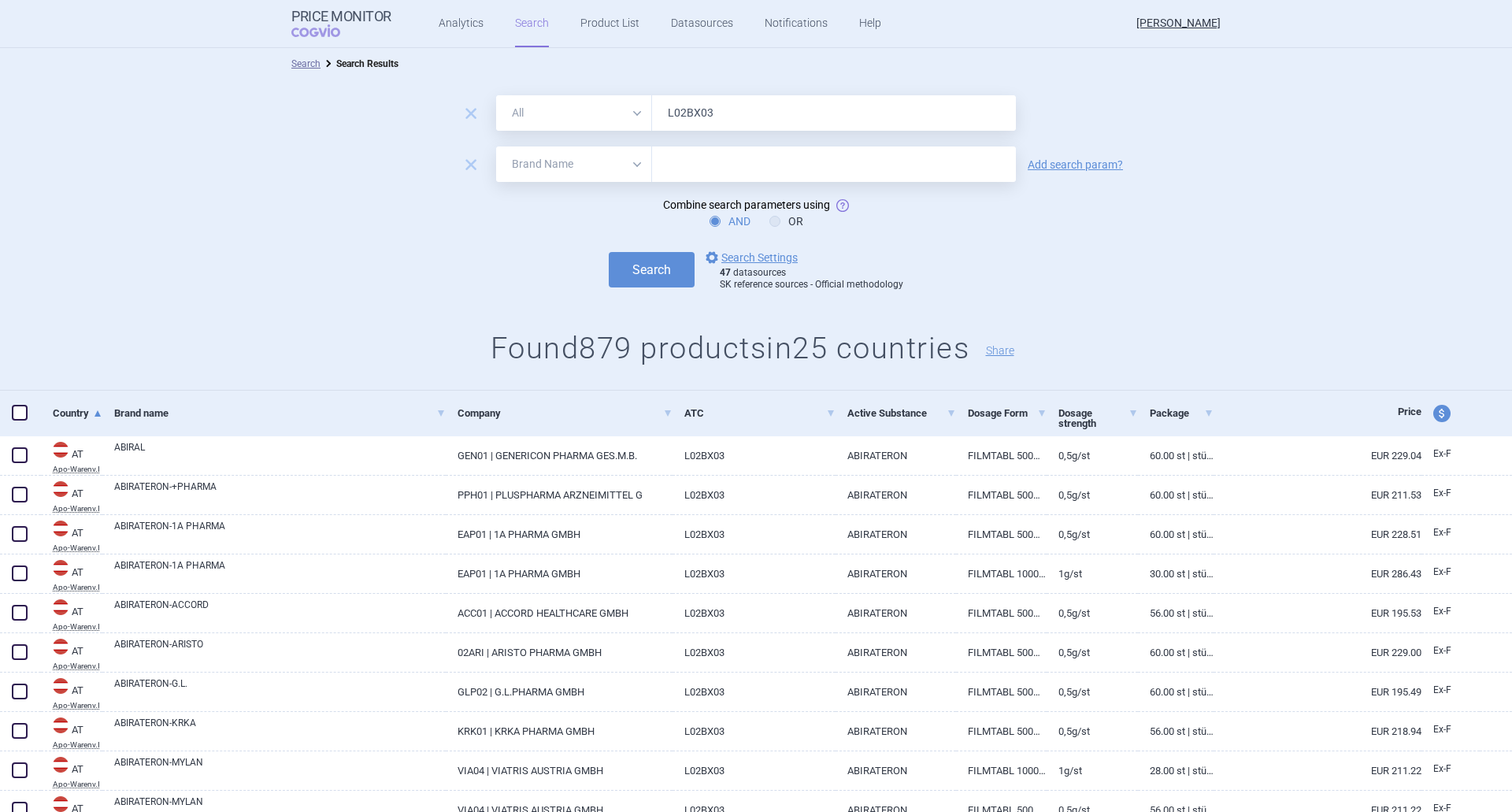
click at [729, 173] on input "text" at bounding box center [834, 164] width 364 height 35
type input "olainfarm"
click at [632, 275] on button "Search" at bounding box center [651, 269] width 86 height 35
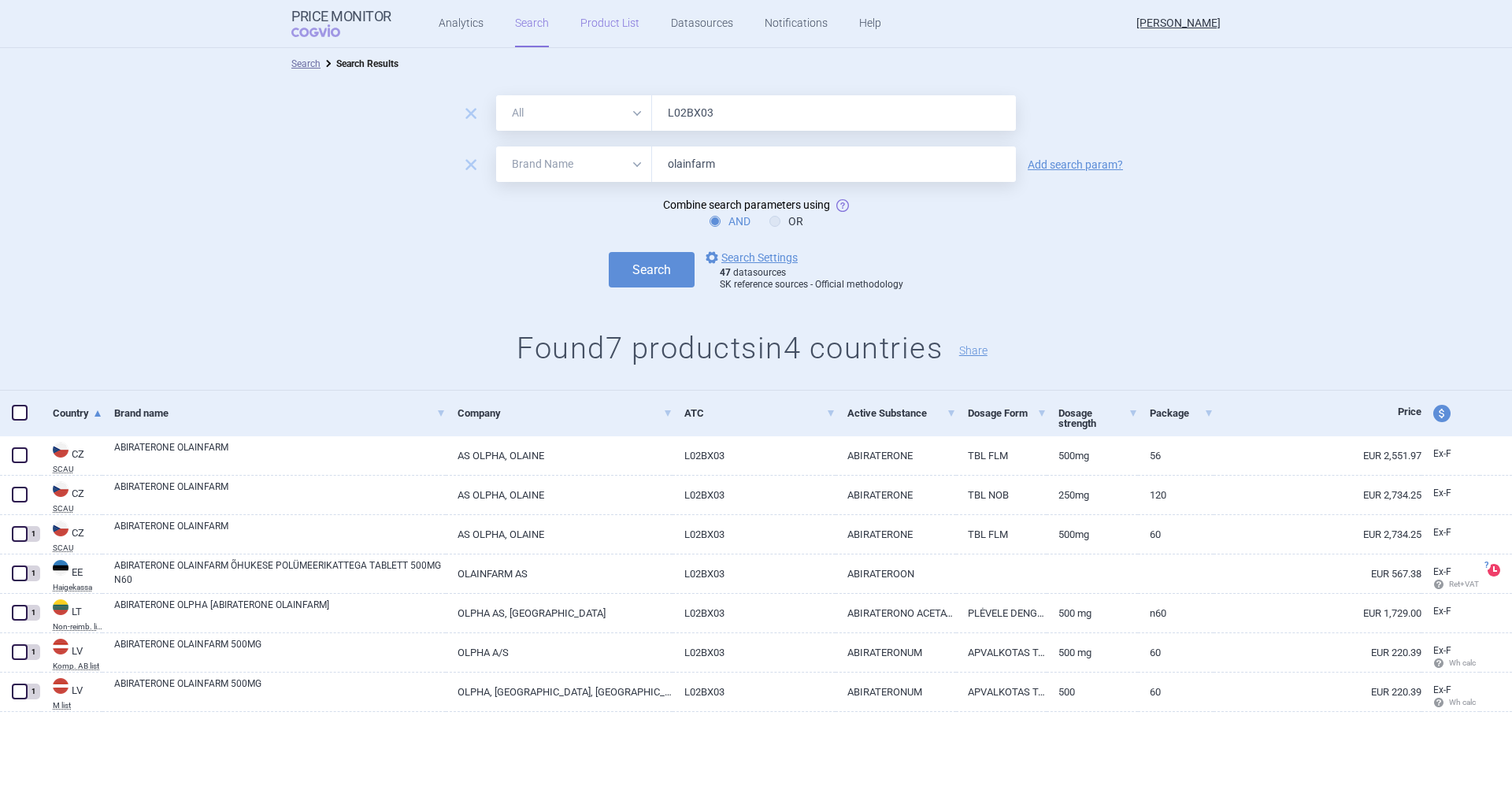
click at [611, 19] on link "Product List" at bounding box center [609, 23] width 59 height 47
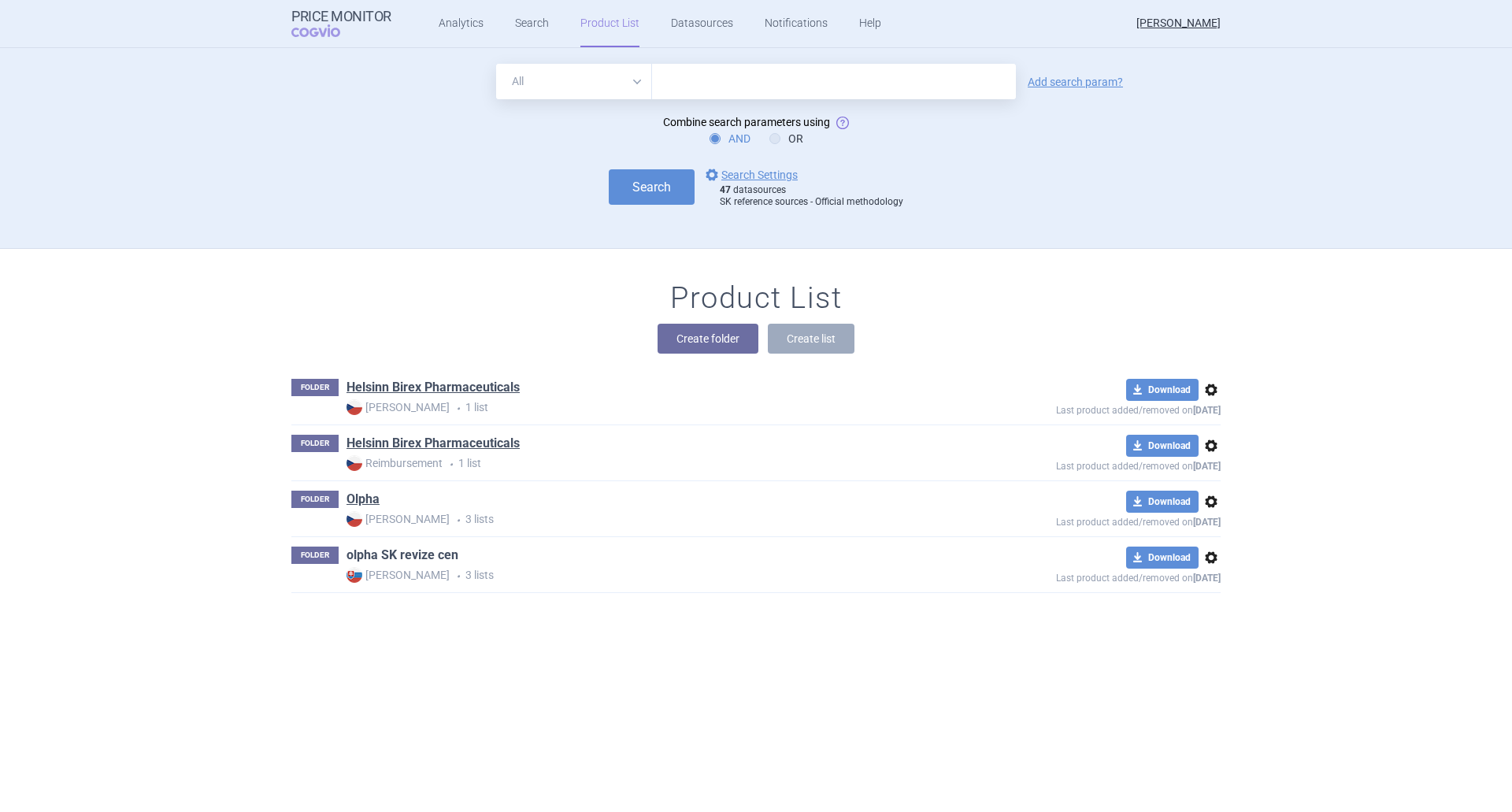
click at [408, 553] on link "olpha SK revize cen" at bounding box center [402, 555] width 112 height 18
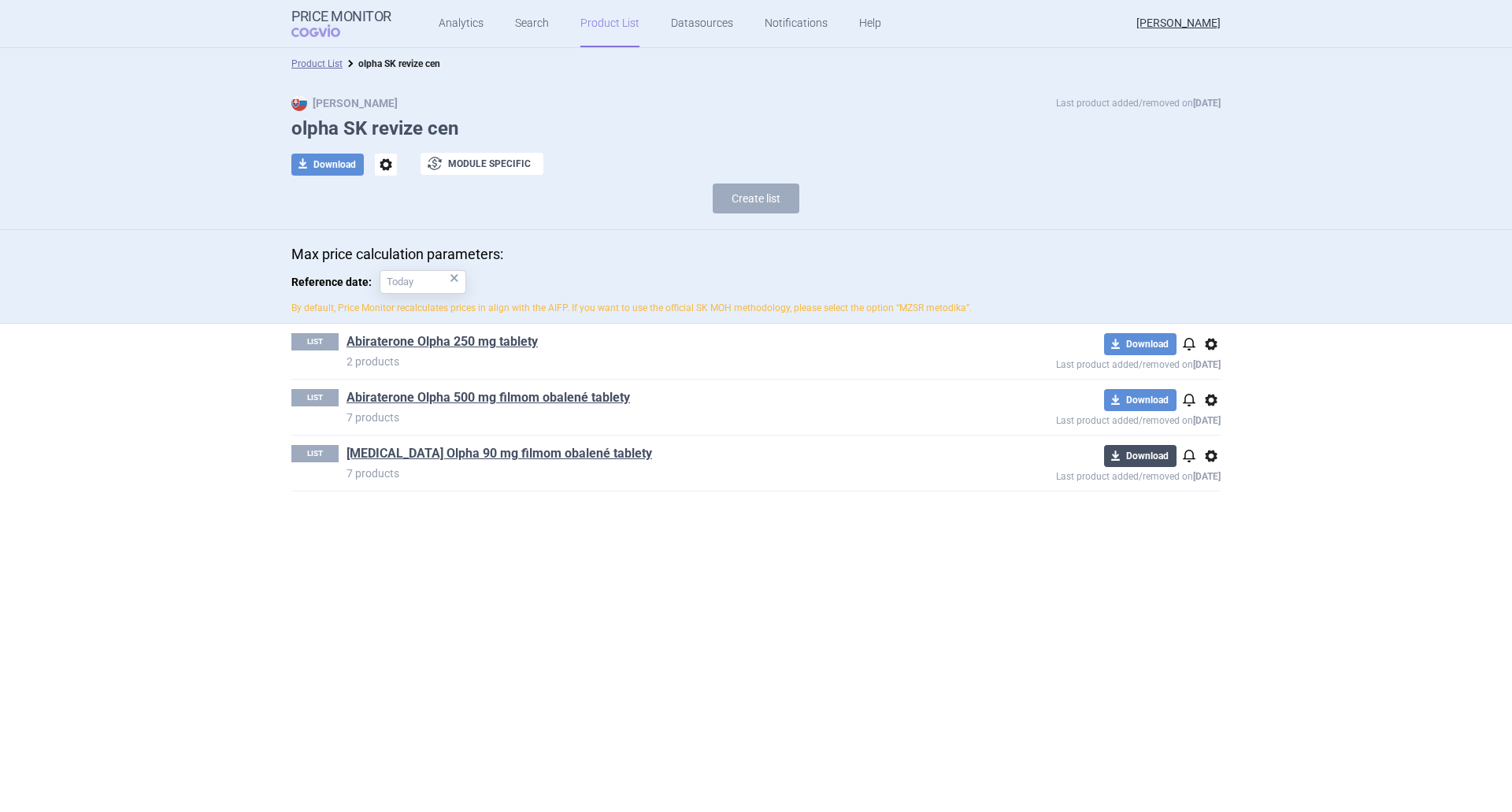
click at [1158, 449] on button "download Download" at bounding box center [1140, 455] width 73 height 22
select select "EUR"
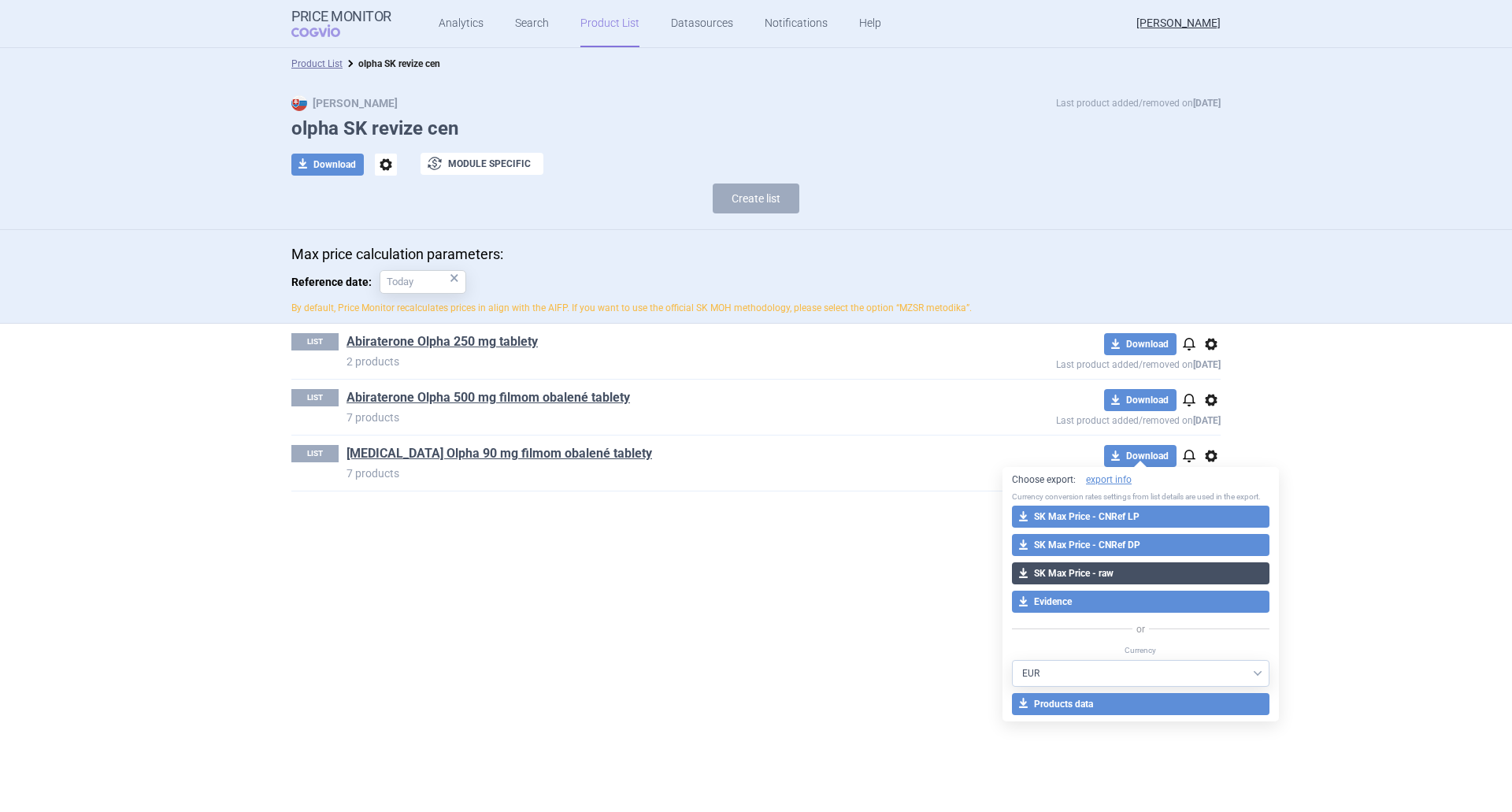
click at [1134, 578] on button "download SK Max Price - raw" at bounding box center [1140, 573] width 258 height 22
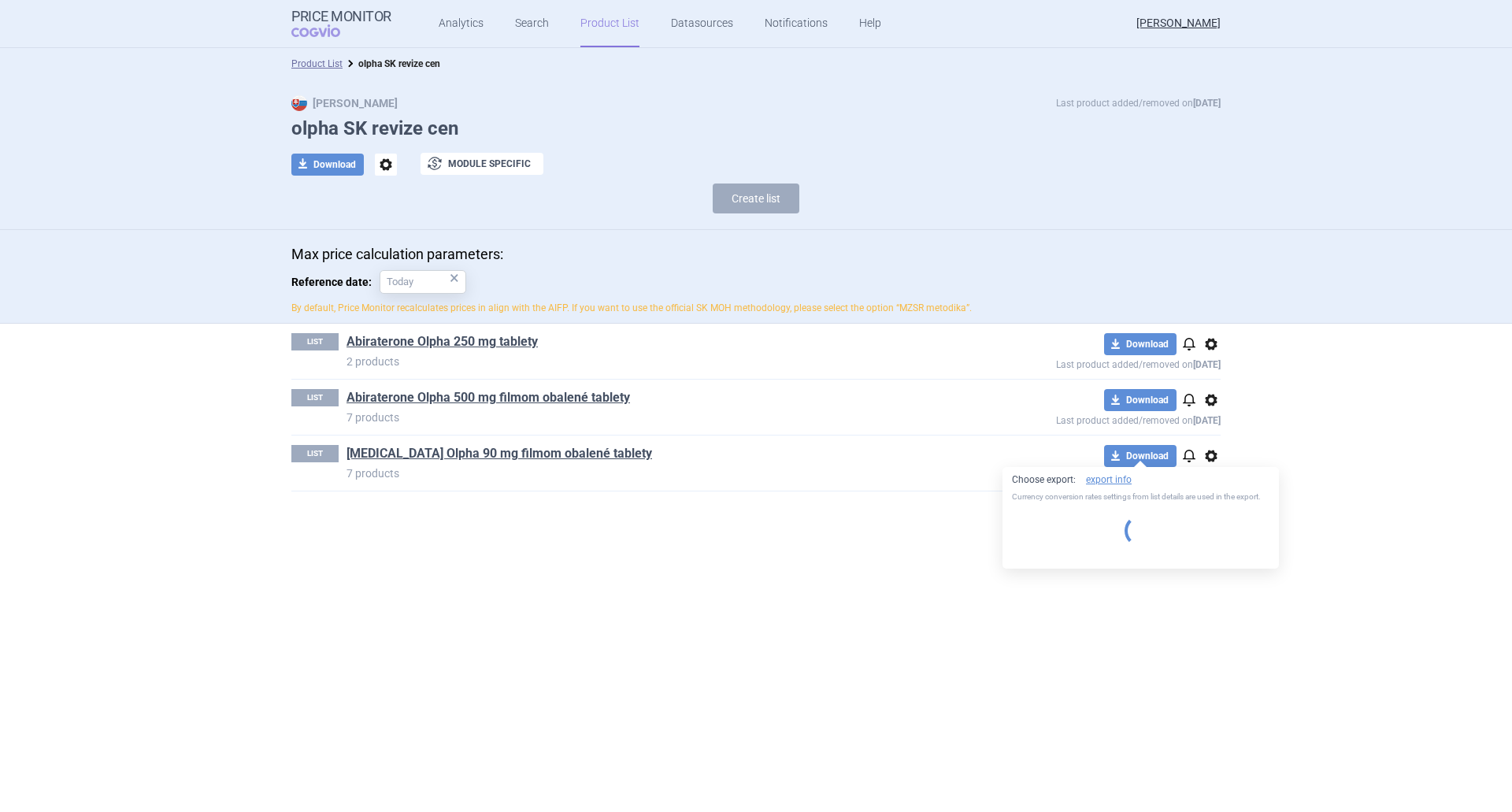
select select "EUR"
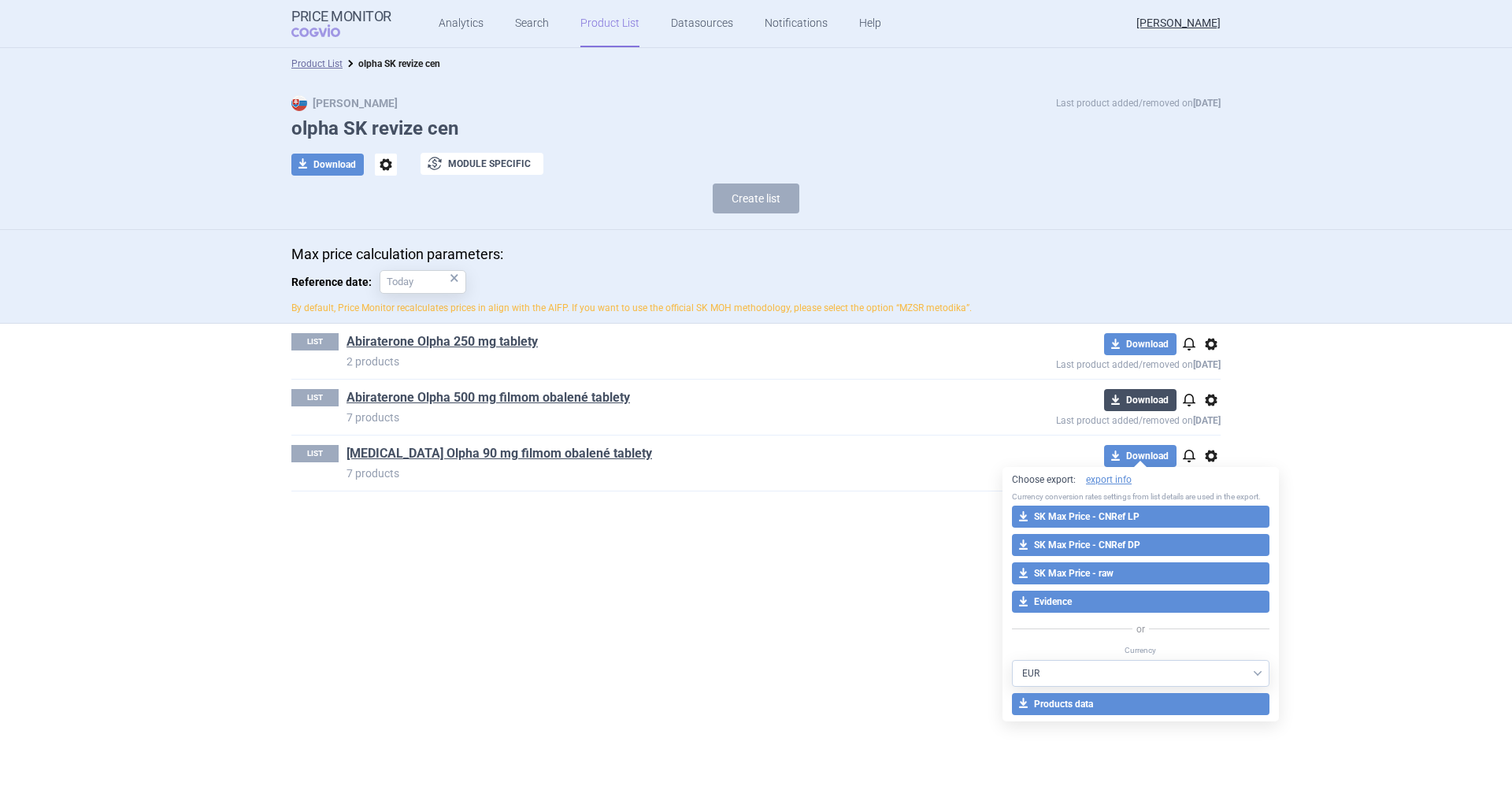
click at [1157, 397] on button "download Download" at bounding box center [1140, 399] width 73 height 22
select select "EUR"
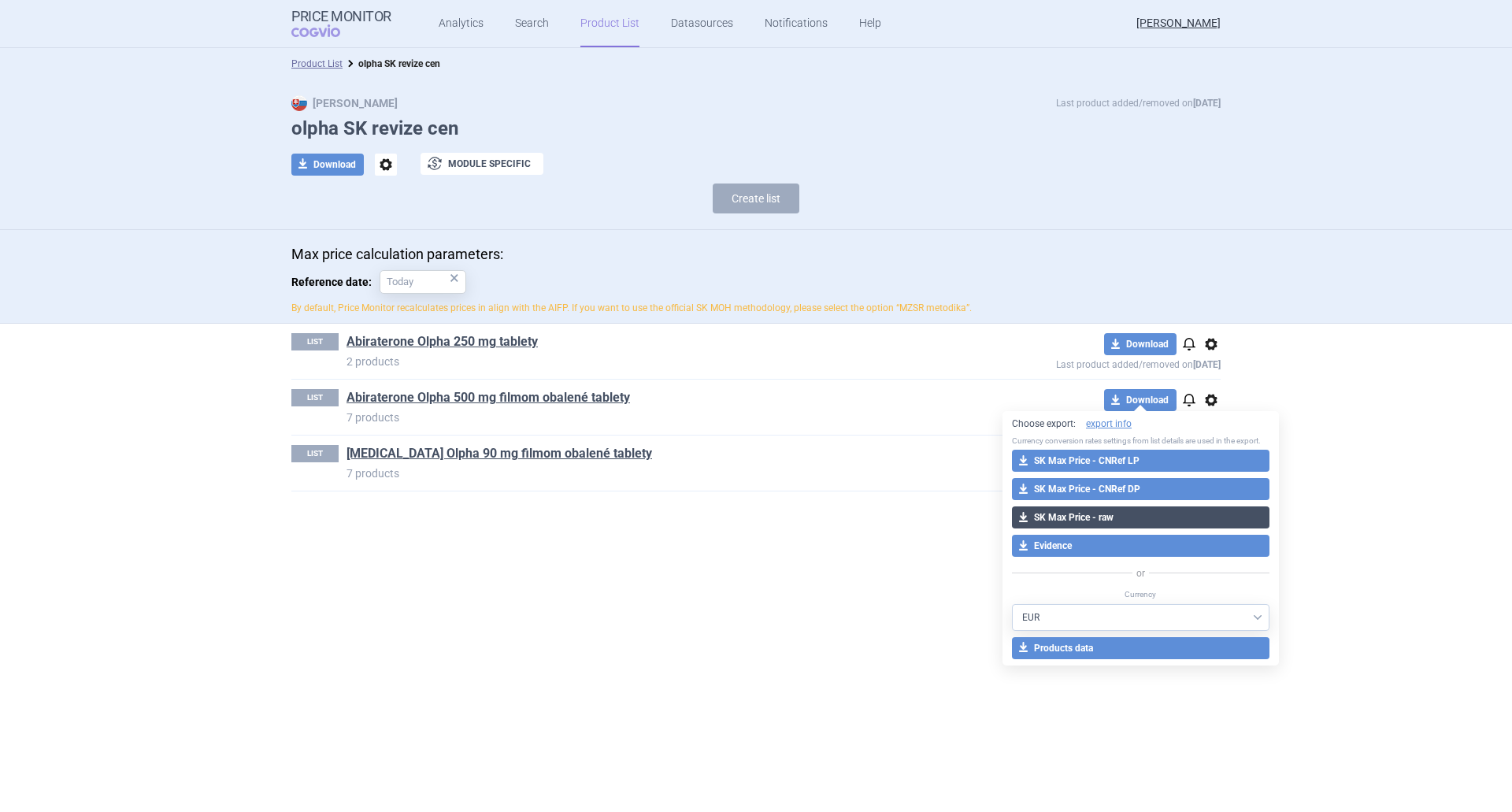
click at [1122, 508] on button "download SK Max Price - raw" at bounding box center [1140, 517] width 258 height 22
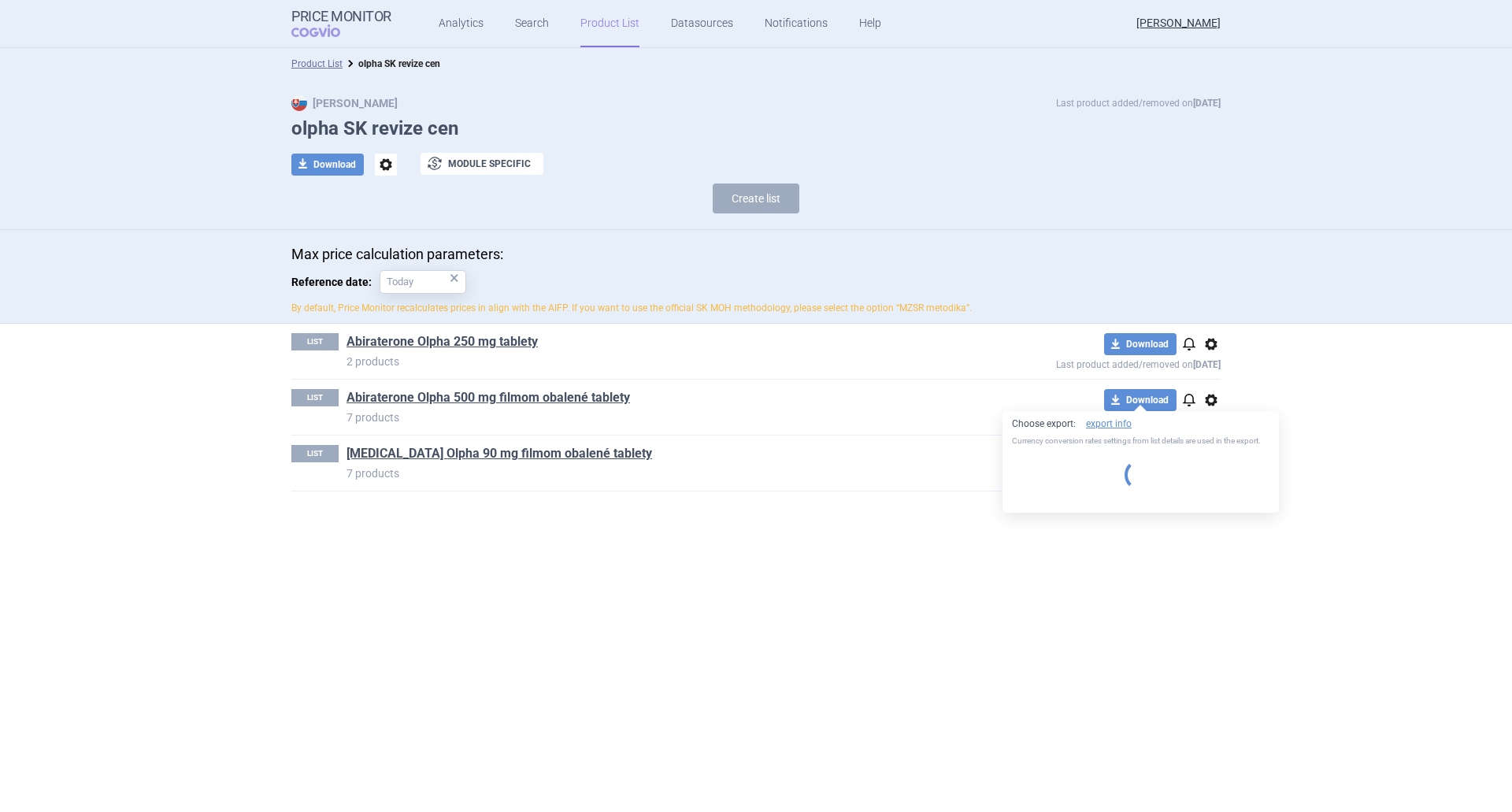
select select "EUR"
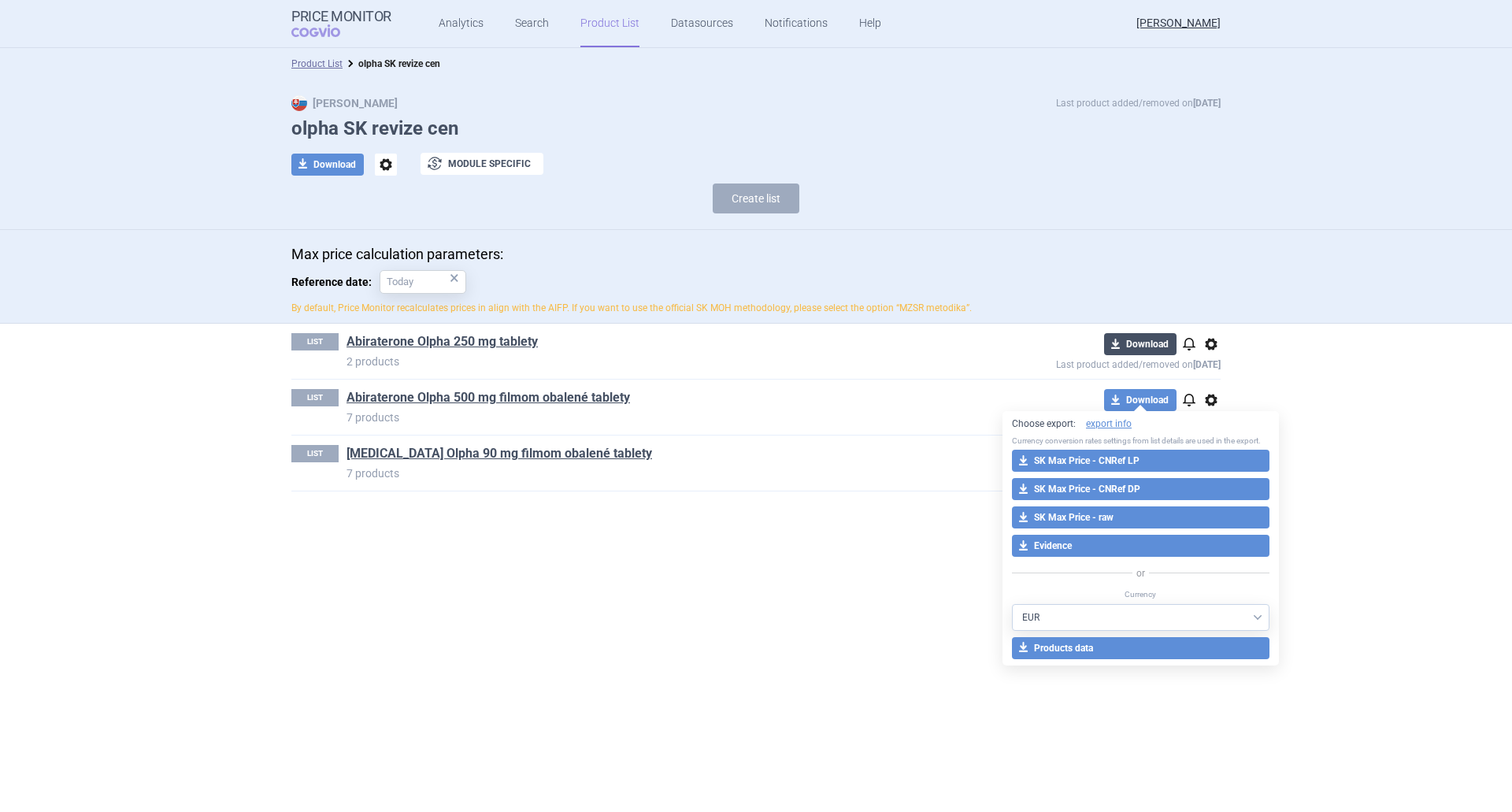
click at [1154, 350] on button "download Download" at bounding box center [1140, 344] width 73 height 22
select select "EUR"
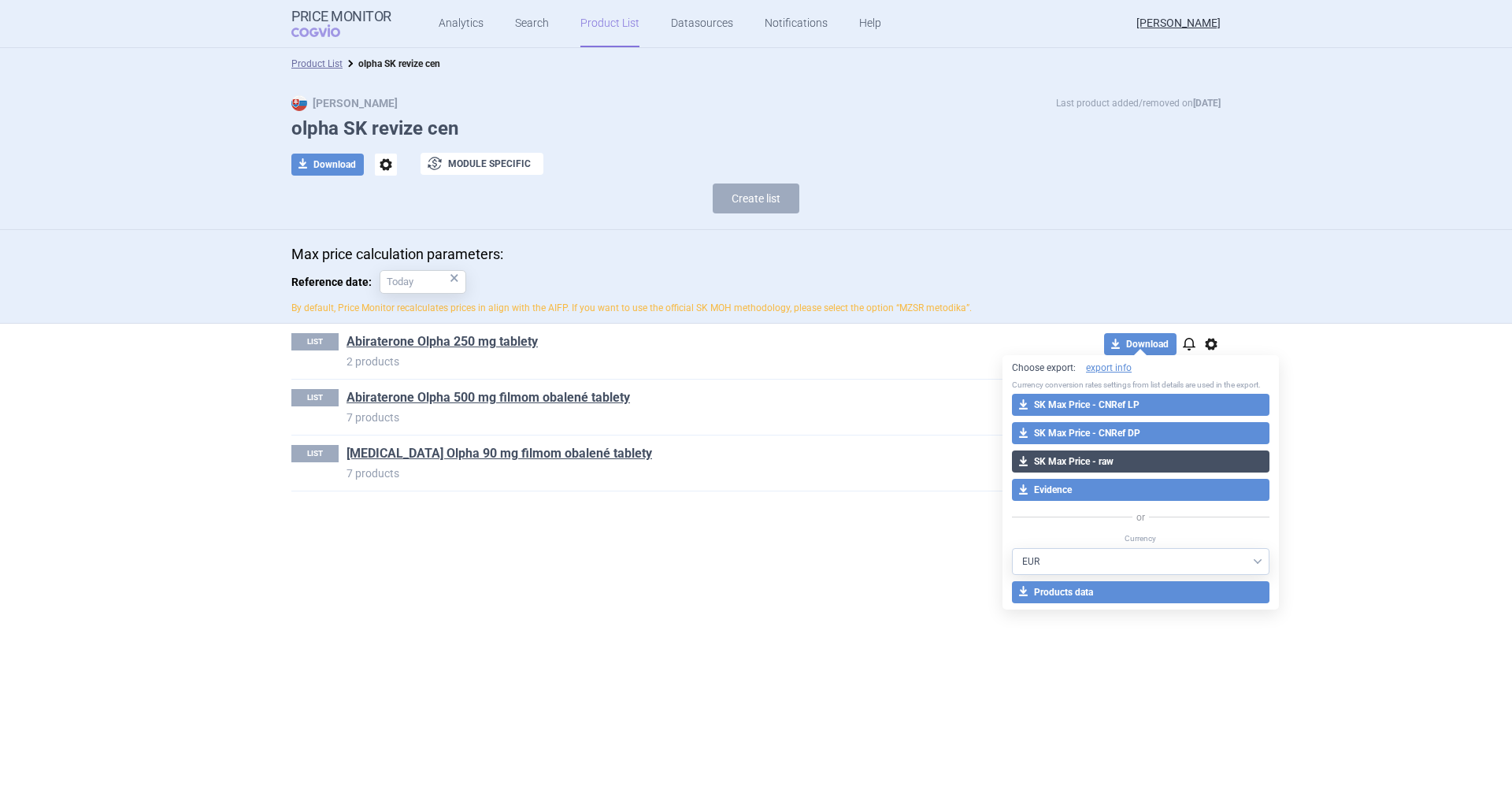
click at [1144, 464] on button "download SK Max Price - raw" at bounding box center [1140, 460] width 258 height 22
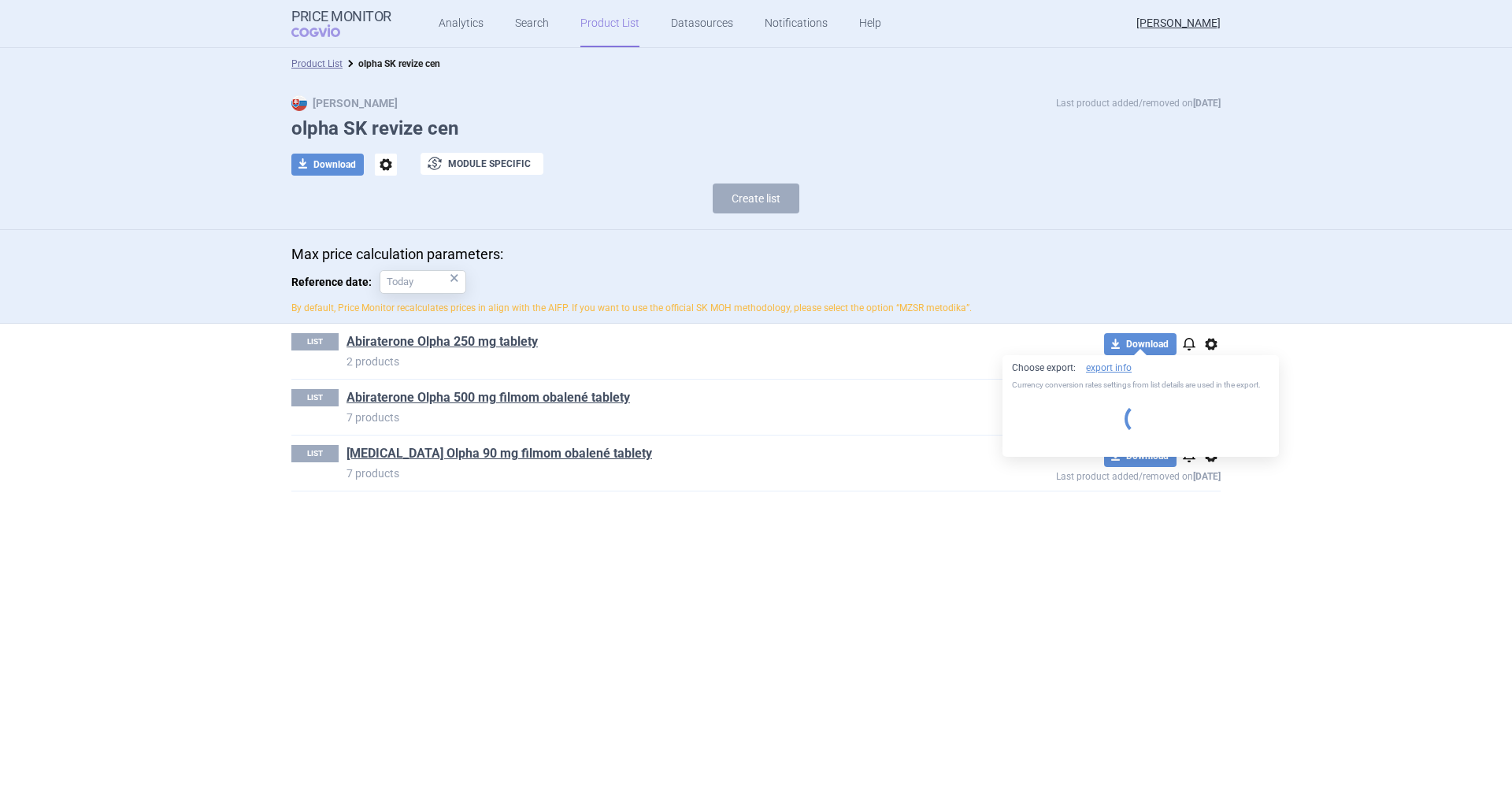
select select "EUR"
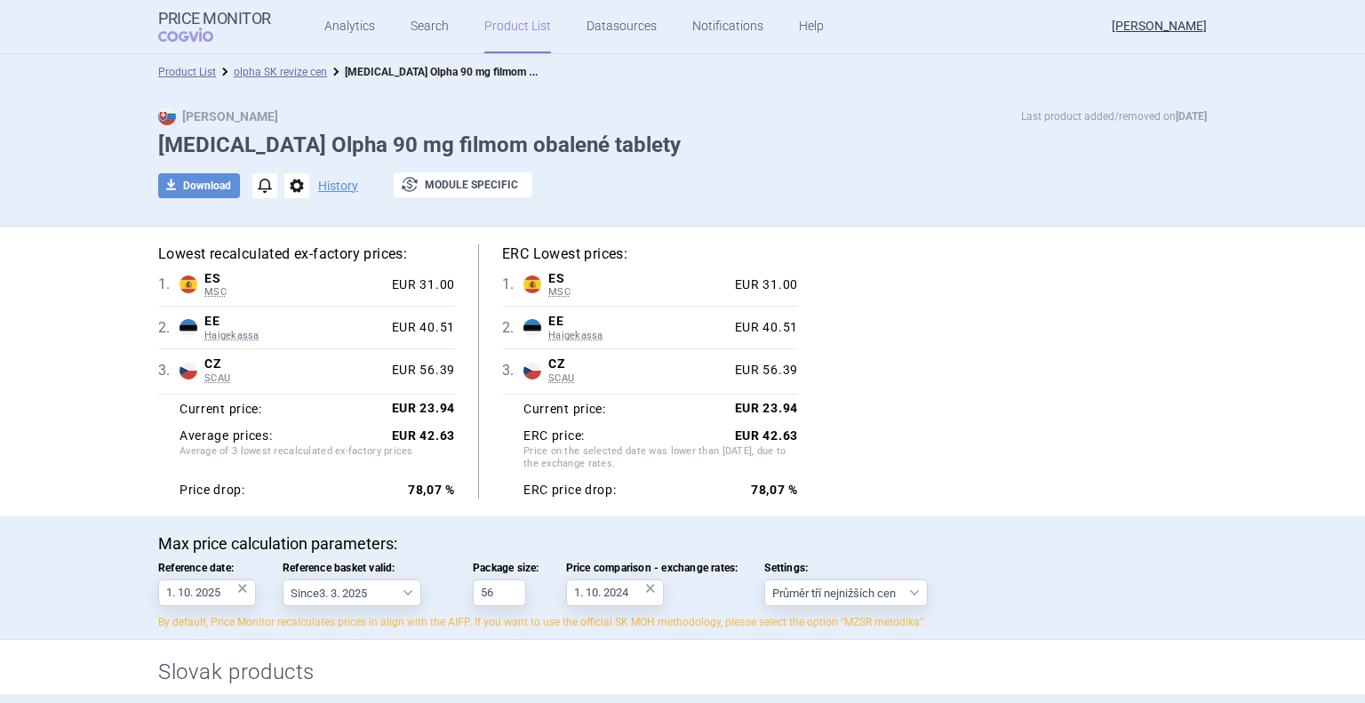
click at [509, 24] on link "Product List" at bounding box center [517, 26] width 67 height 53
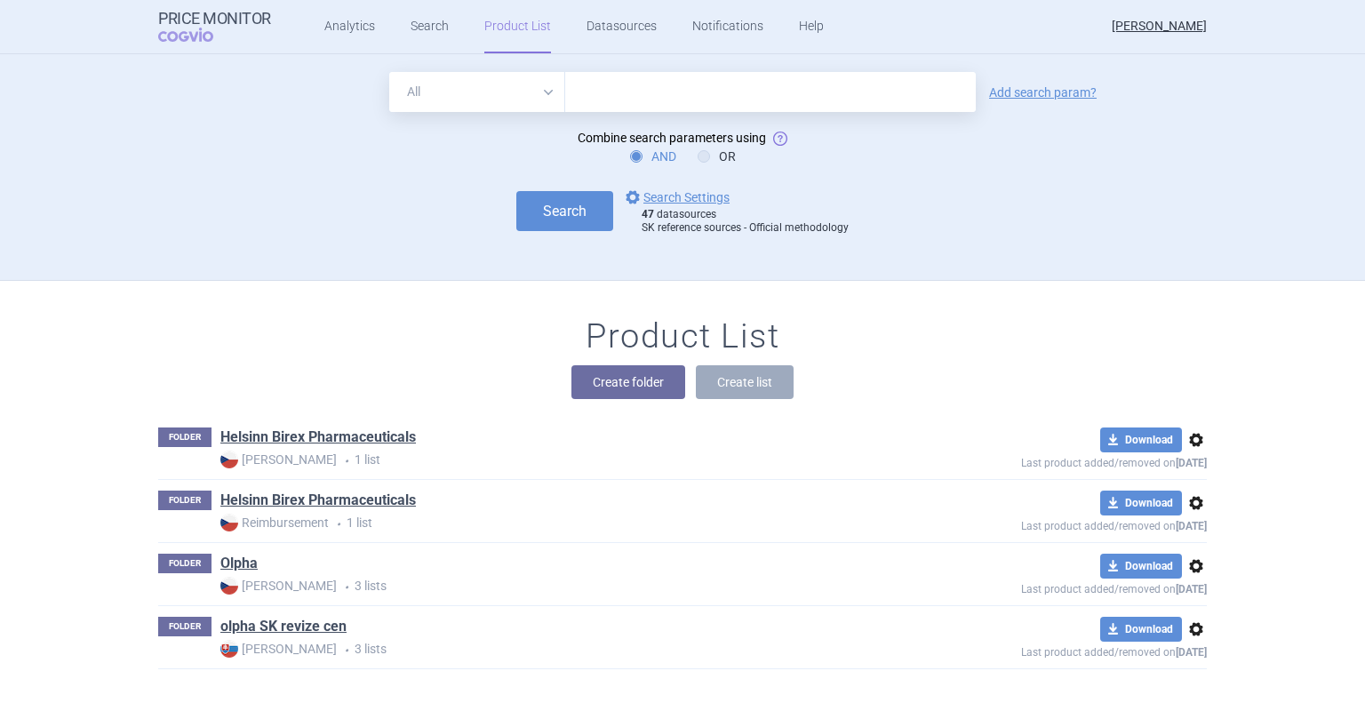
scroll to position [18, 0]
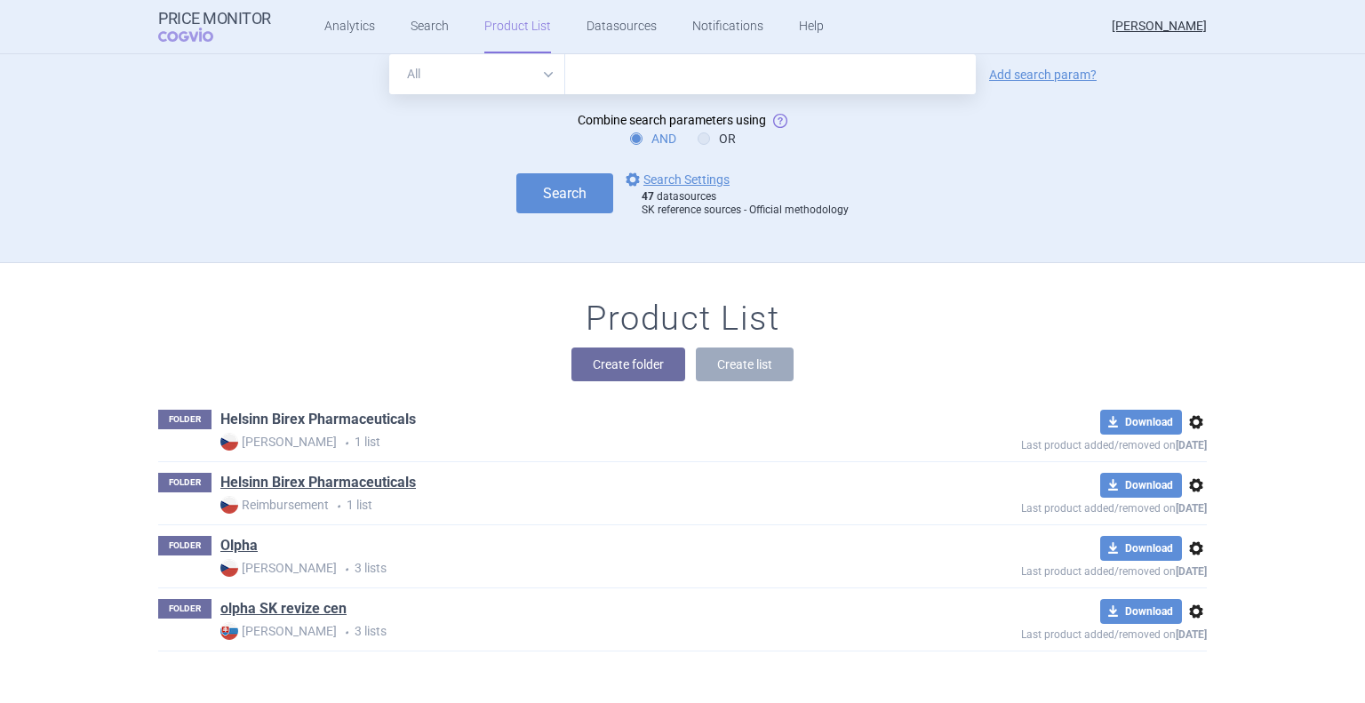
click at [359, 423] on link "Helsinn Birex Pharmaceuticals" at bounding box center [318, 420] width 196 height 20
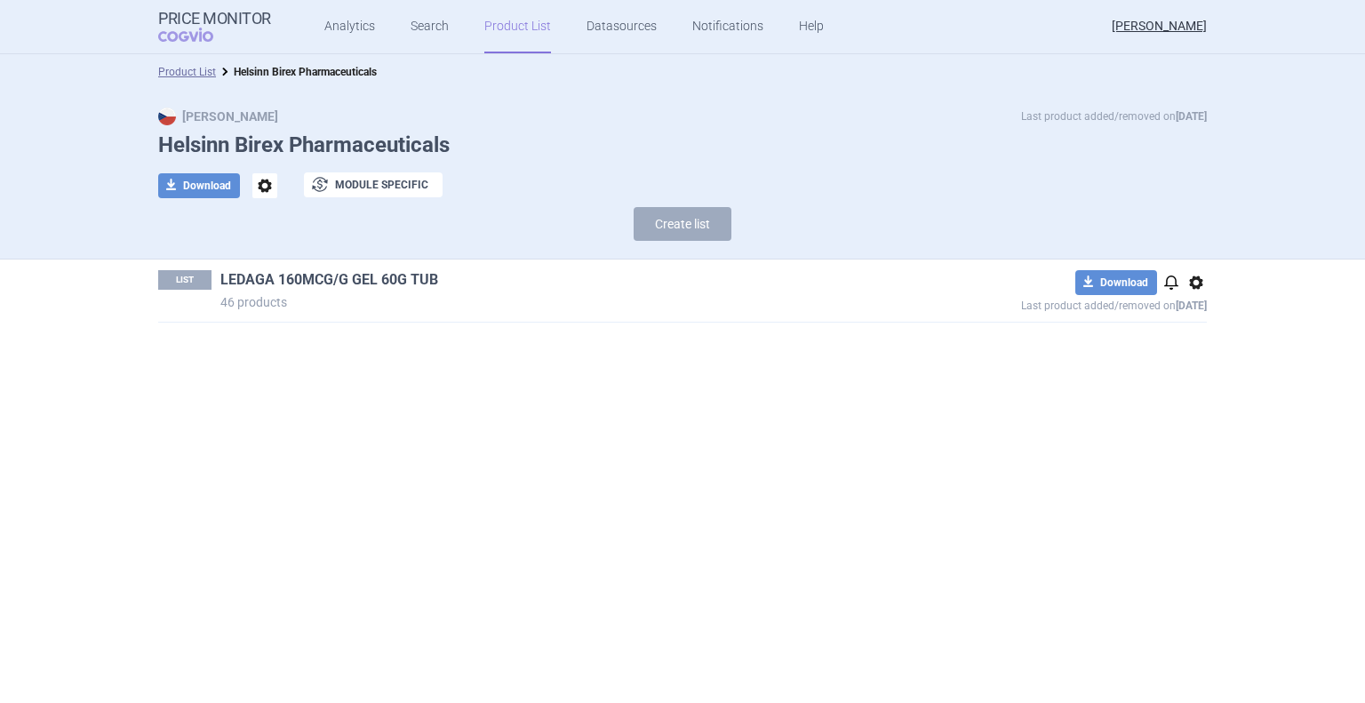
click at [364, 281] on link "LEDAGA 160MCG/G GEL 60G TUB" at bounding box center [329, 280] width 218 height 20
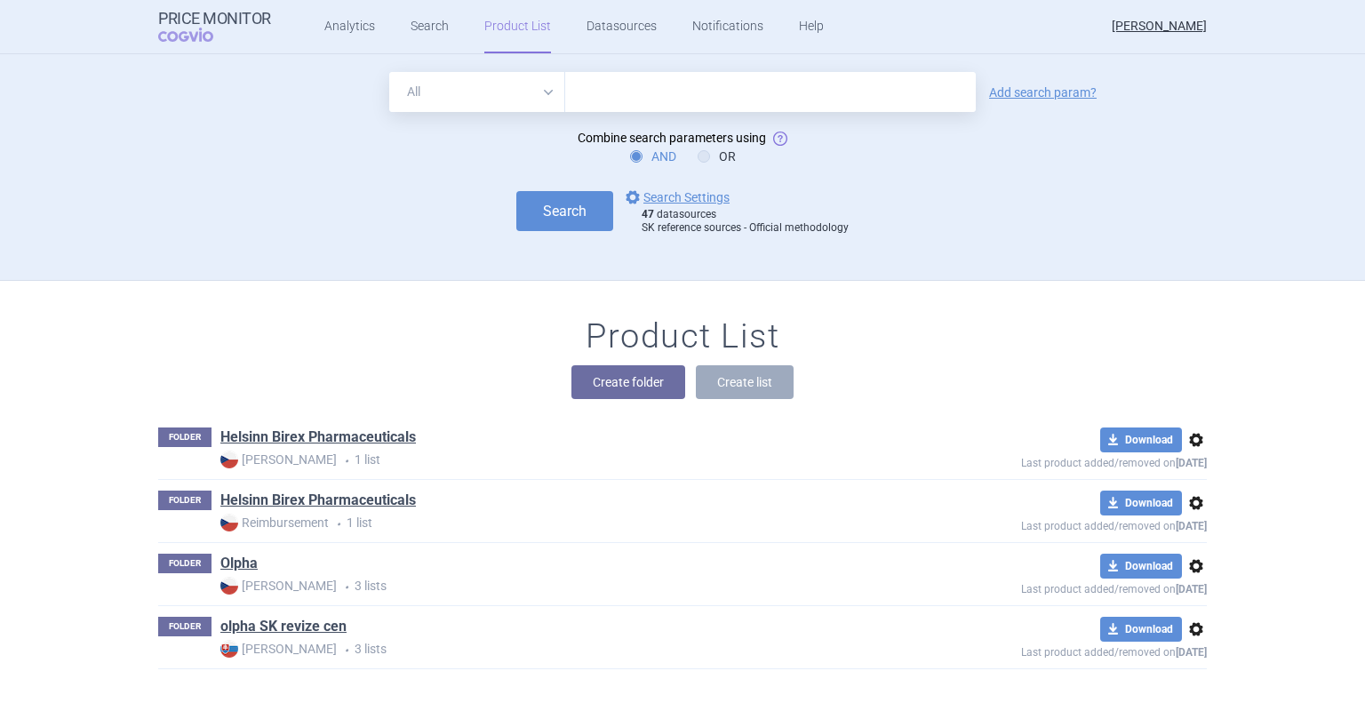
scroll to position [18, 0]
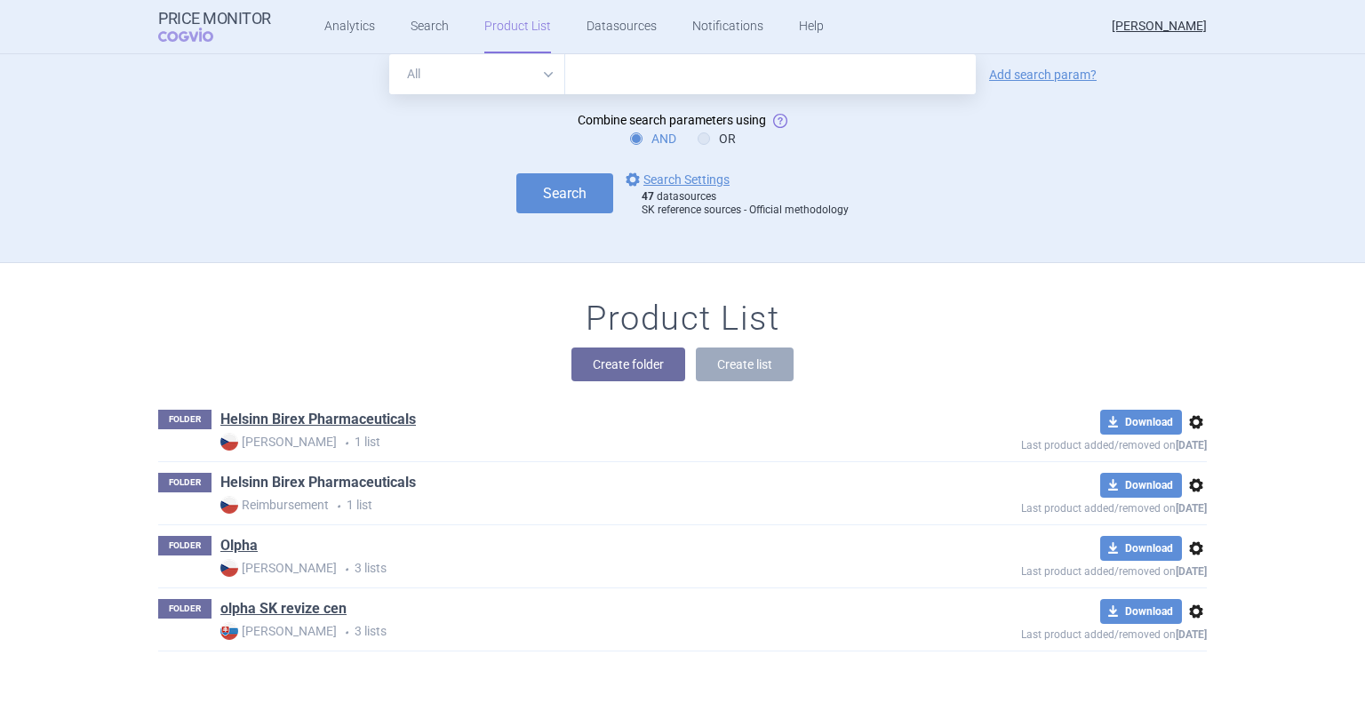
click at [330, 486] on link "Helsinn Birex Pharmaceuticals" at bounding box center [318, 483] width 196 height 20
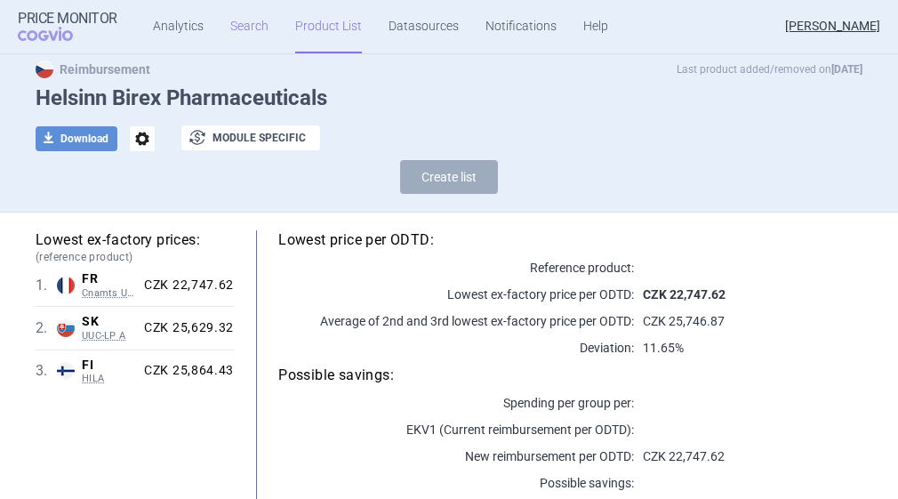
scroll to position [48, 0]
click at [353, 38] on link "Product List" at bounding box center [328, 26] width 67 height 53
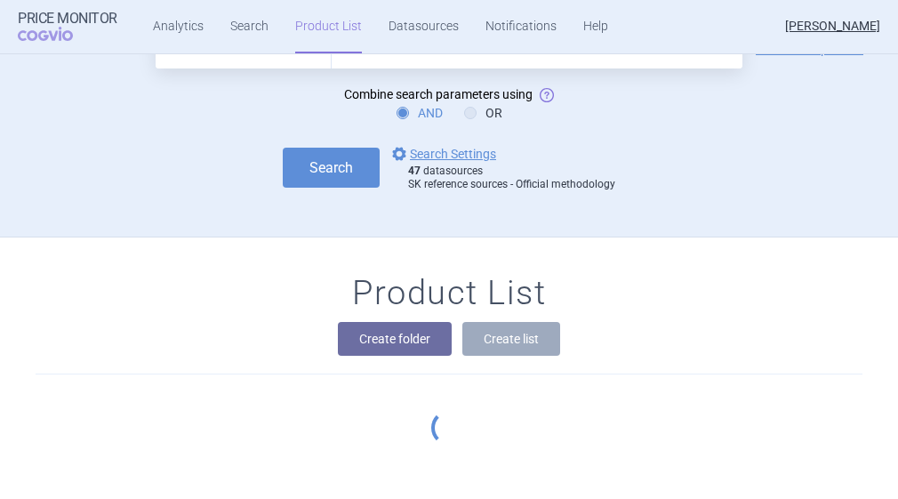
scroll to position [224, 0]
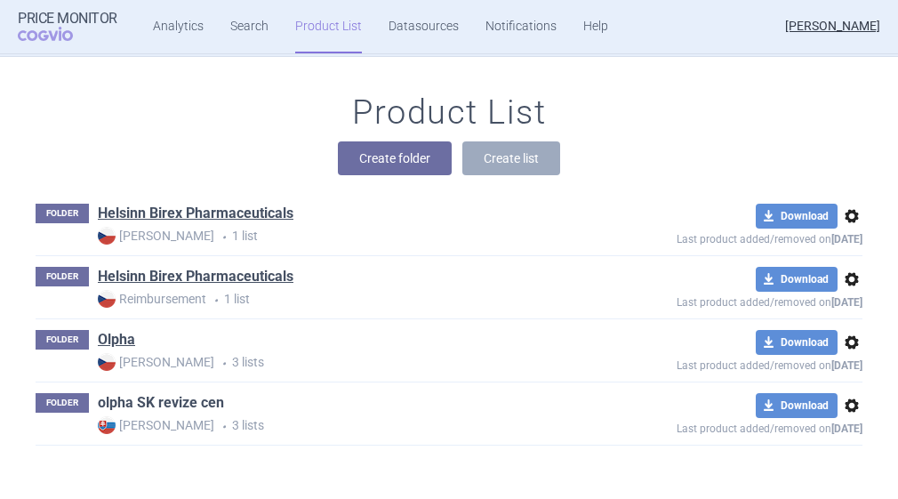
click at [124, 404] on link "olpha SK revize cen" at bounding box center [161, 403] width 126 height 20
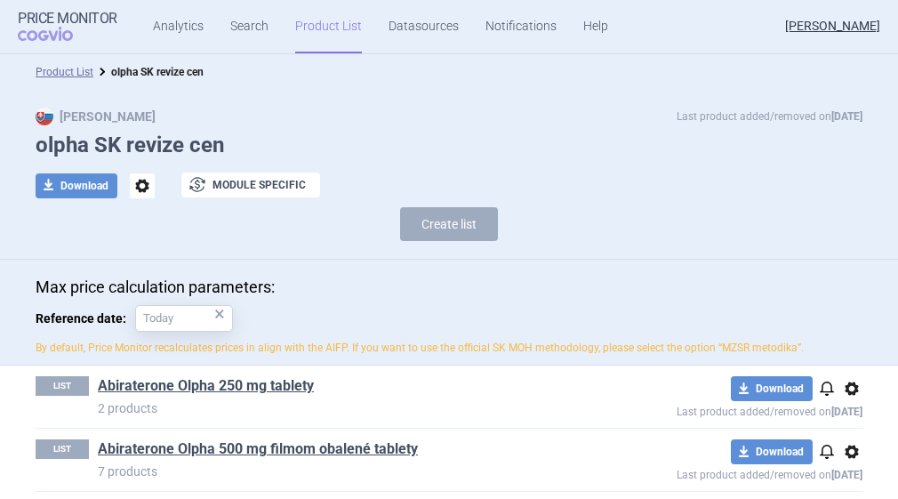
scroll to position [74, 0]
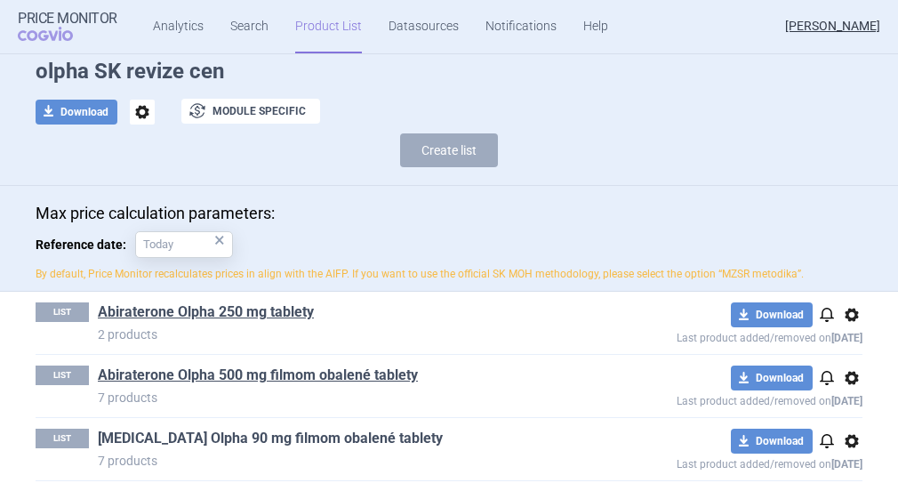
click at [197, 442] on link "[MEDICAL_DATA] Olpha 90 mg filmom obalené tablety" at bounding box center [270, 438] width 345 height 20
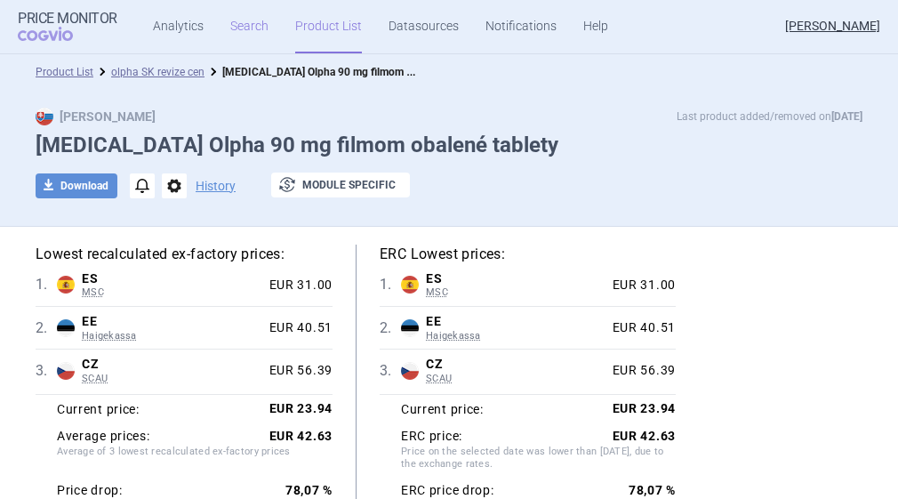
click at [252, 23] on link "Search" at bounding box center [249, 26] width 38 height 53
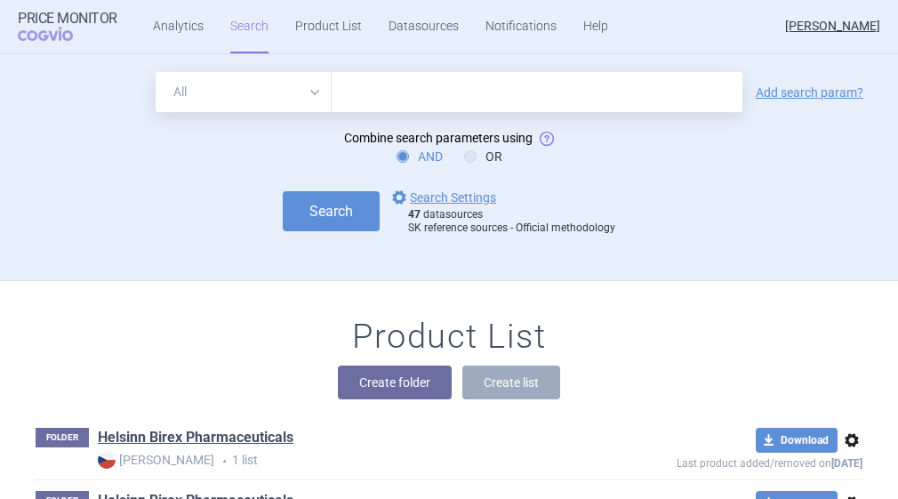
click at [481, 94] on input "text" at bounding box center [537, 92] width 411 height 40
type input "L02BX03"
click at [325, 212] on button "Search" at bounding box center [331, 211] width 97 height 40
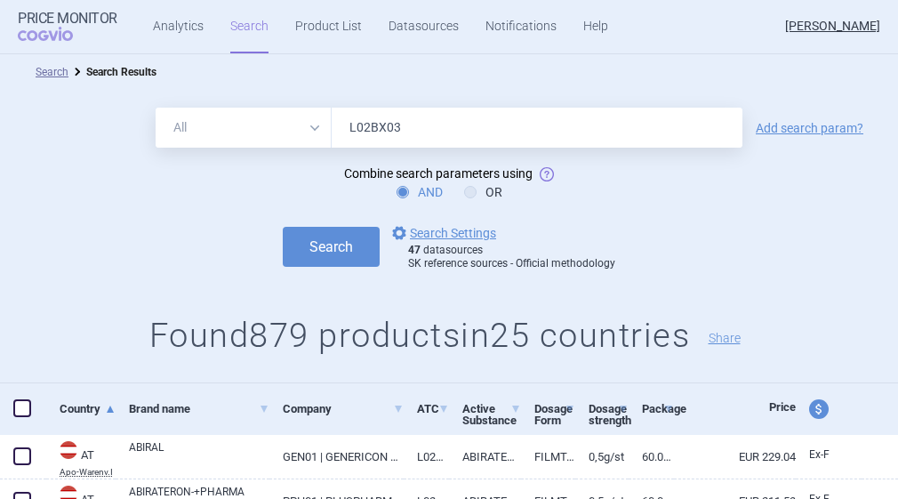
click at [420, 126] on input "L02BX03" at bounding box center [537, 128] width 411 height 40
drag, startPoint x: 420, startPoint y: 126, endPoint x: 305, endPoint y: 125, distance: 115.6
click at [305, 125] on div "All Brand Name ATC Company Active Substance Country Newer than L02BX03" at bounding box center [449, 128] width 587 height 40
click at [375, 136] on input "text" at bounding box center [537, 128] width 411 height 40
type input "B01AC24"
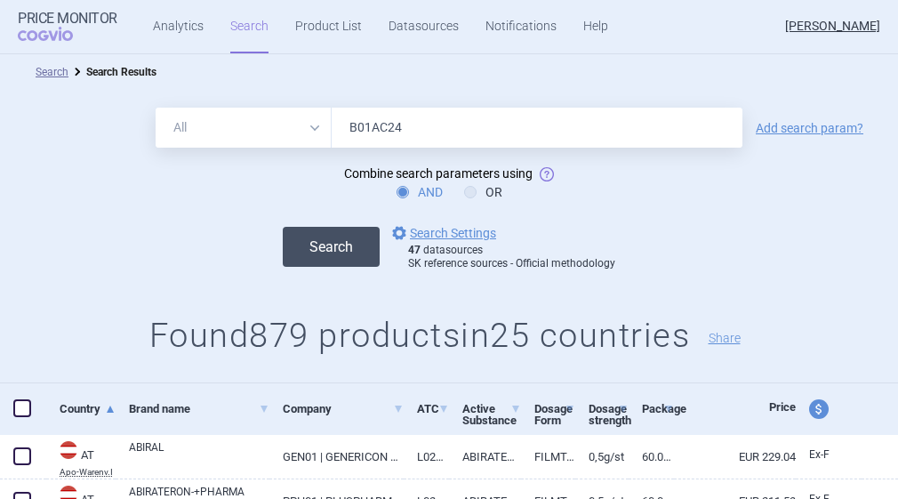
click at [313, 266] on button "Search" at bounding box center [331, 247] width 97 height 40
click at [331, 257] on button "Search" at bounding box center [331, 247] width 97 height 40
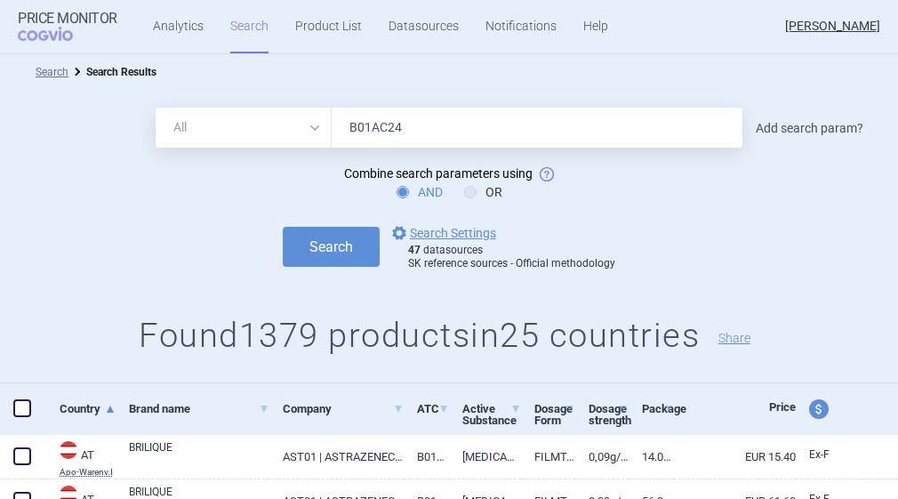
click at [808, 132] on link "Add search param?" at bounding box center [810, 128] width 108 height 12
select select "brandName"
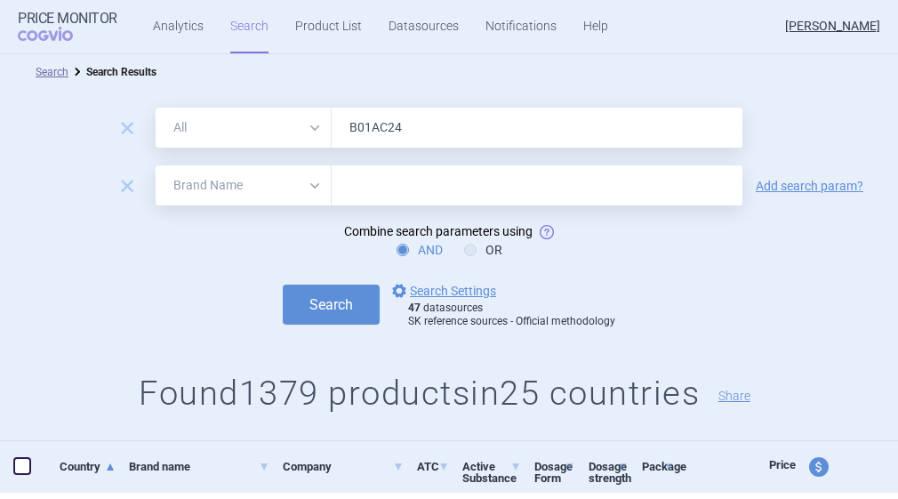
click at [460, 187] on input "text" at bounding box center [537, 185] width 411 height 40
type input "olpha"
click at [284, 316] on button "Search" at bounding box center [331, 304] width 97 height 40
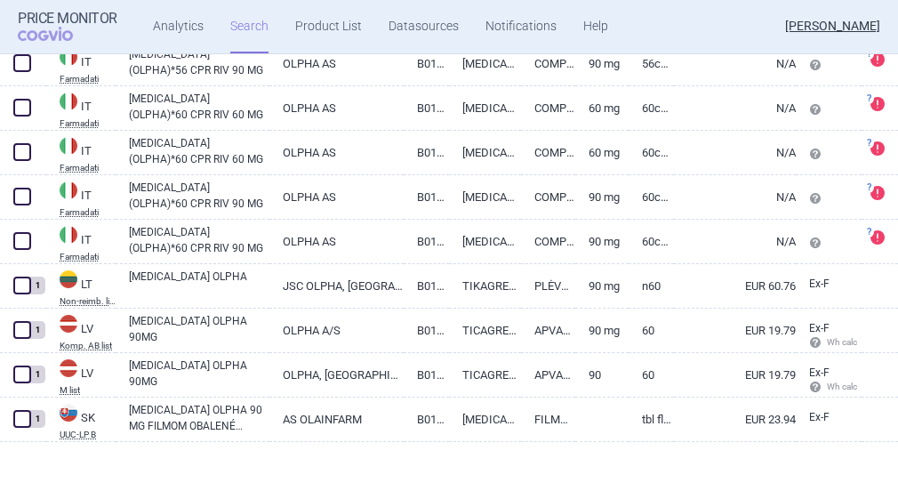
scroll to position [1341, 0]
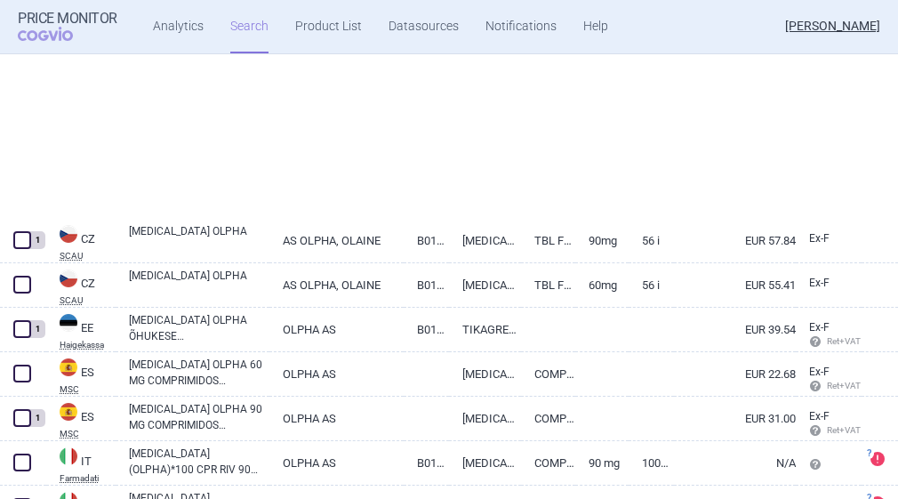
select select "brandName"
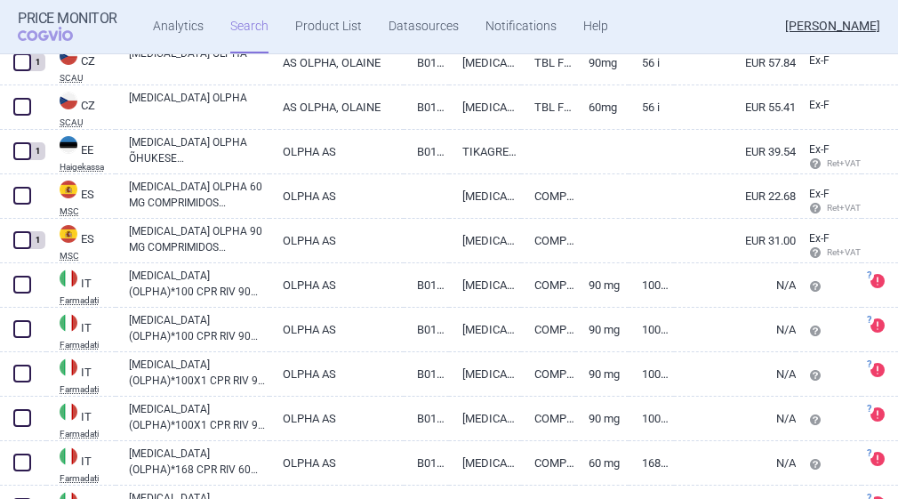
scroll to position [540, 0]
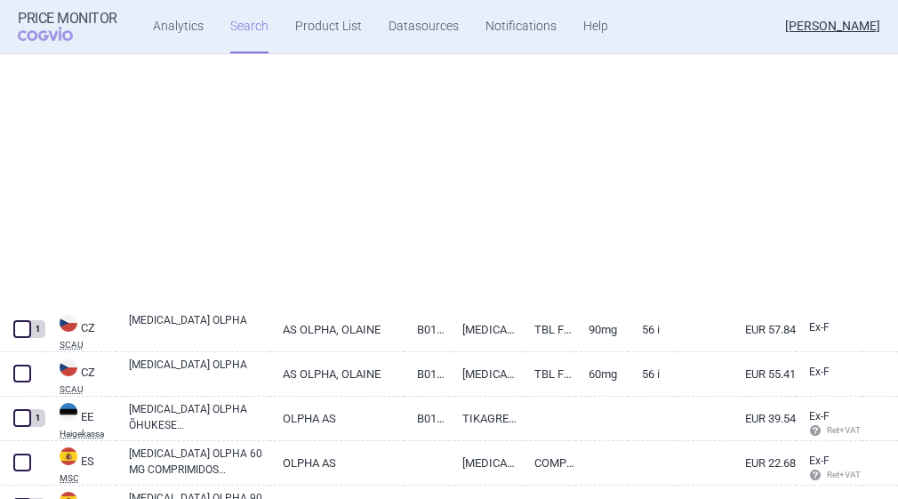
select select "brandName"
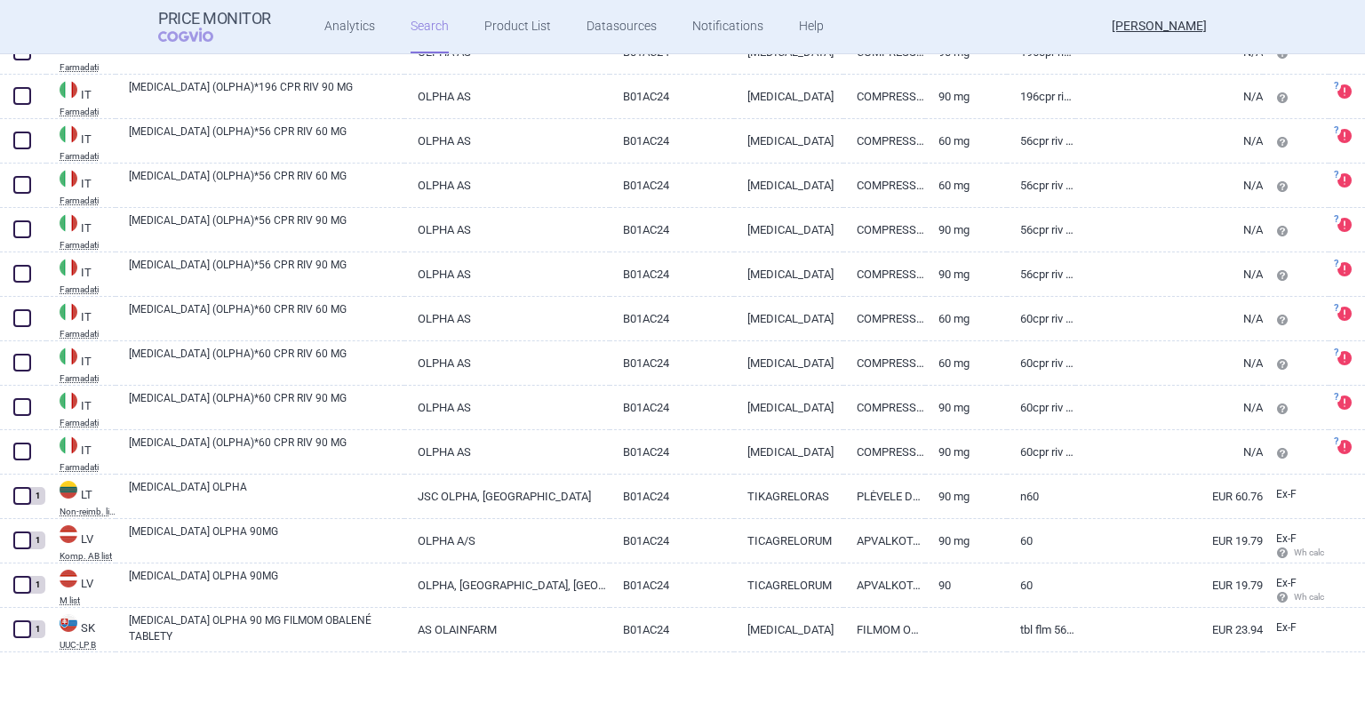
scroll to position [1135, 0]
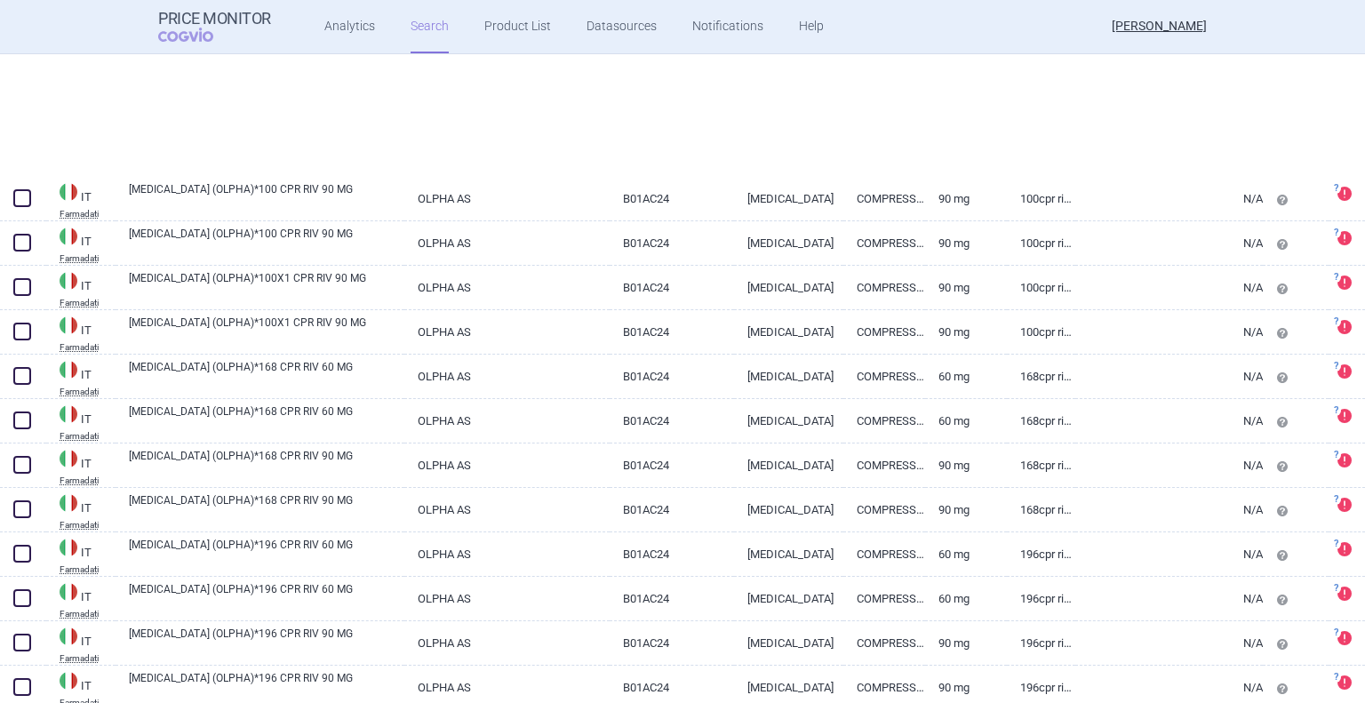
select select "brandName"
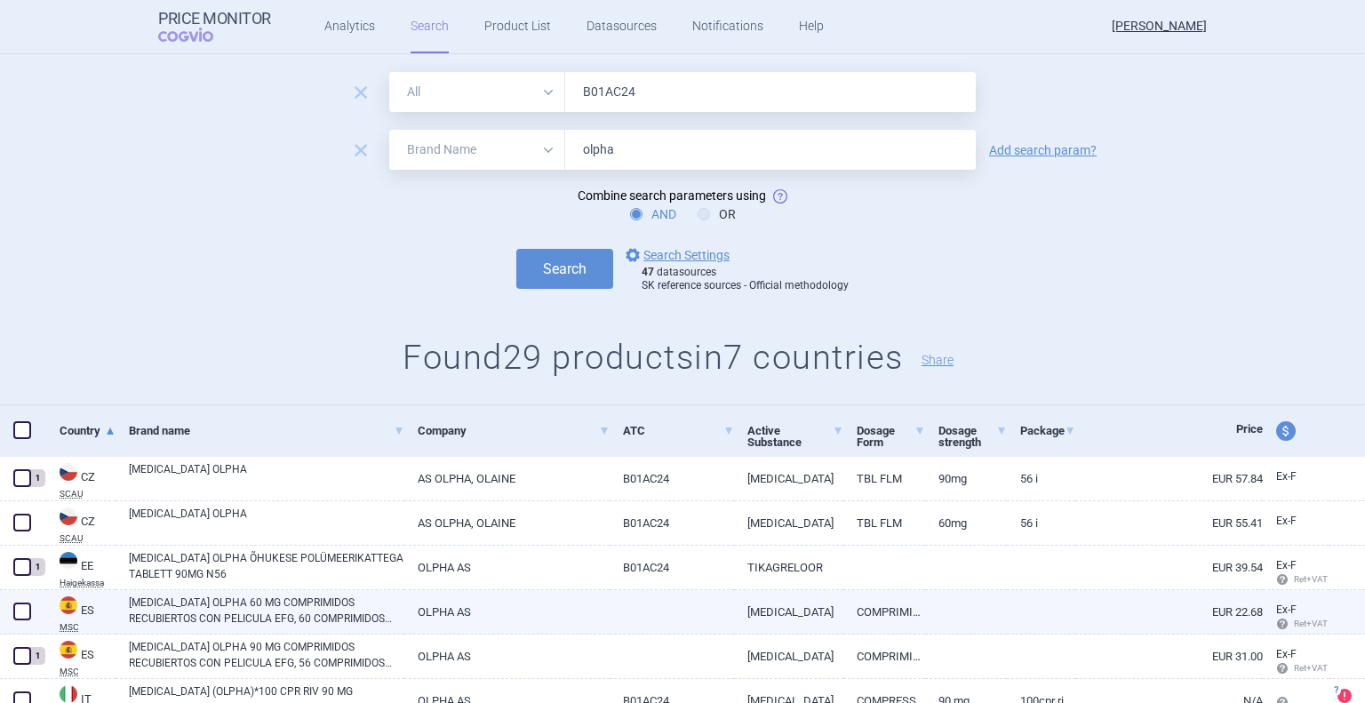
scroll to position [36, 0]
